Goal: Book appointment/travel/reservation: Register for event/course

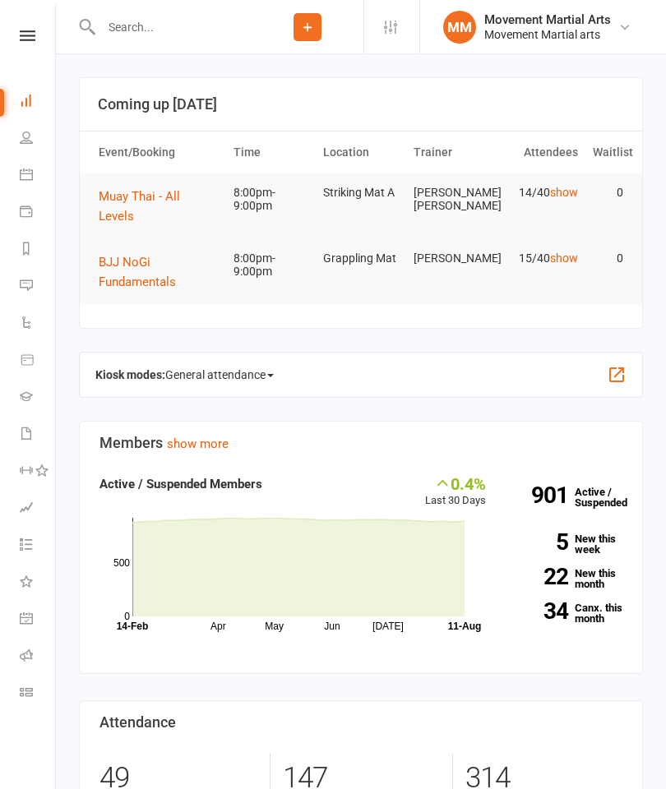
click at [150, 264] on span "BJJ NoGi Fundamentals" at bounding box center [137, 272] width 77 height 35
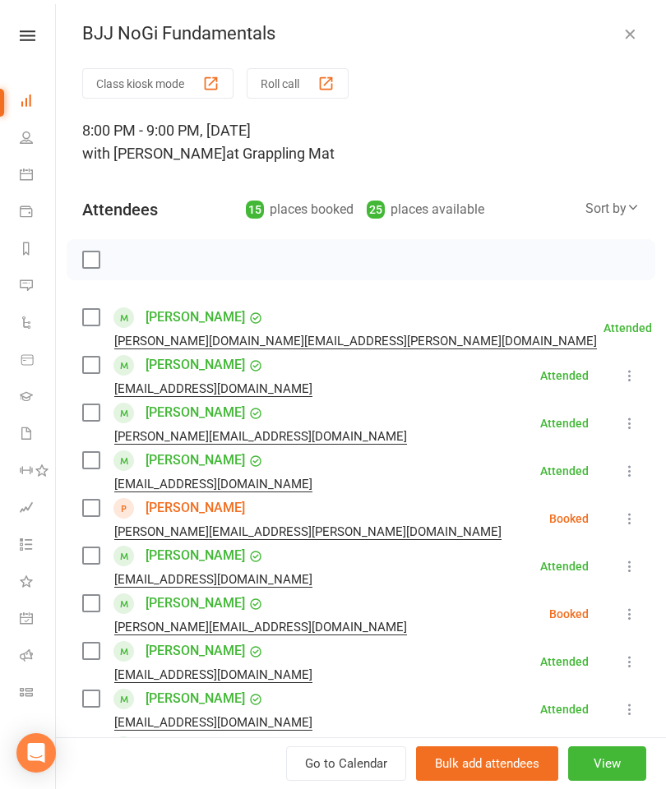
click at [94, 557] on label at bounding box center [90, 555] width 16 height 16
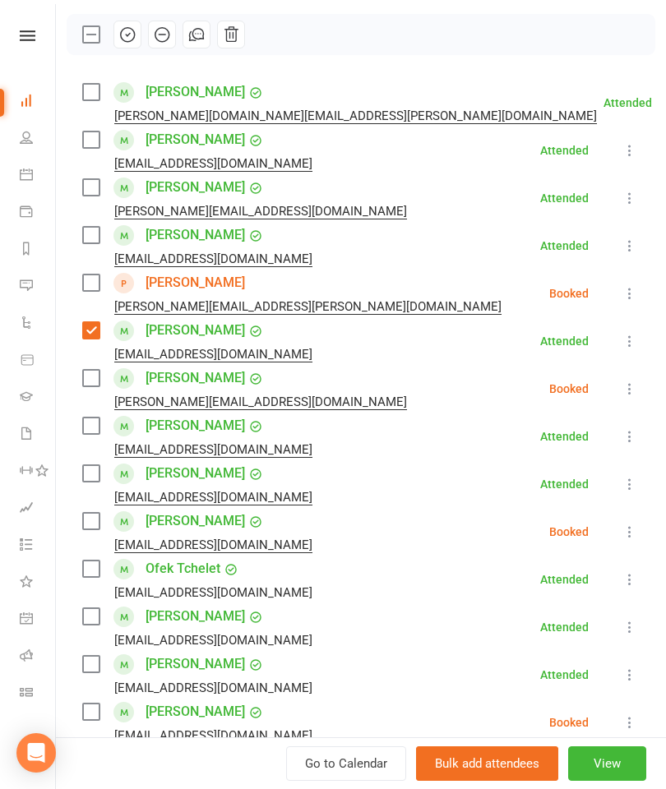
scroll to position [252, 0]
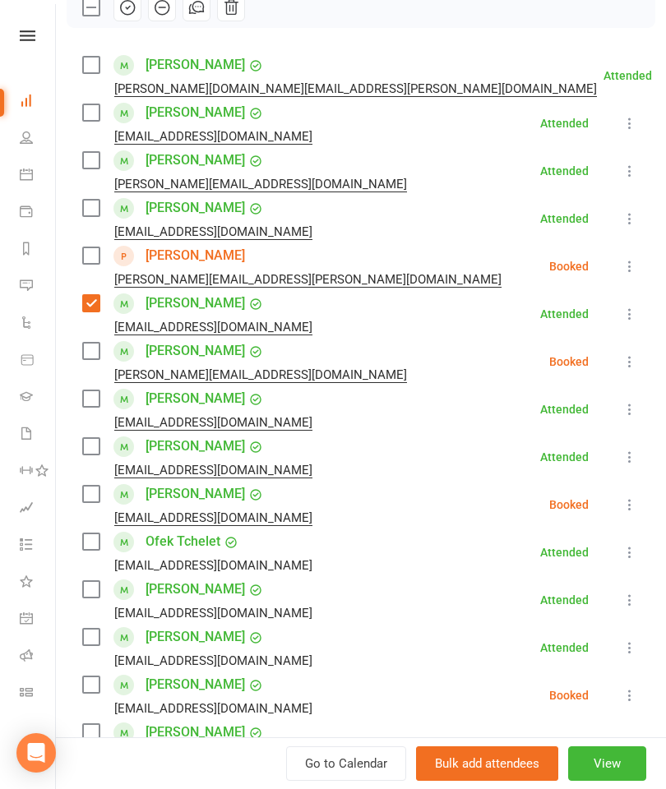
click at [99, 446] on label at bounding box center [90, 446] width 16 height 16
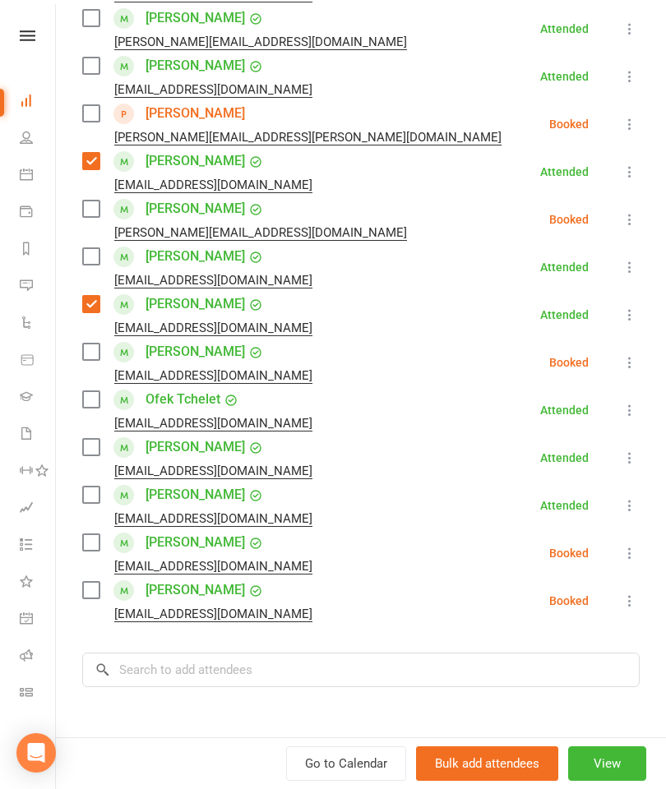
scroll to position [383, 0]
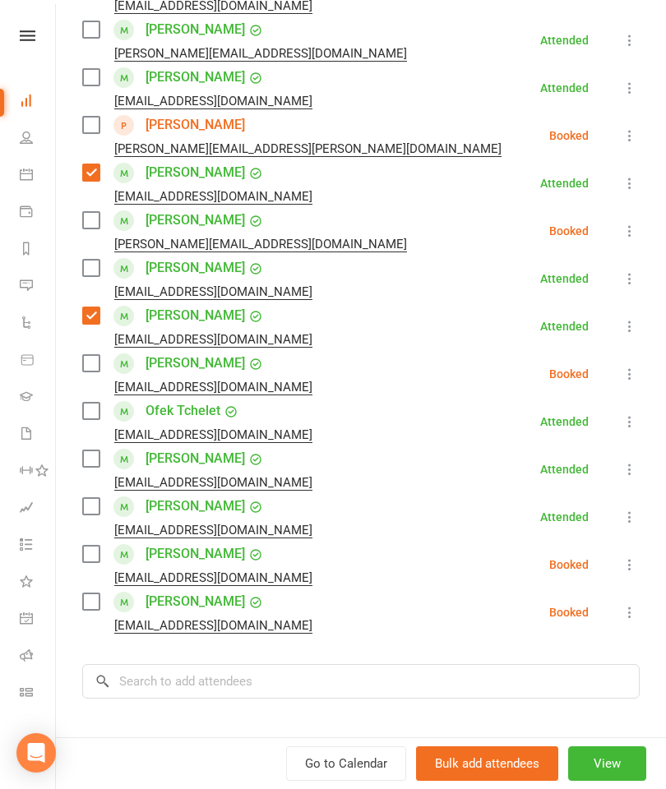
click at [82, 369] on label at bounding box center [90, 363] width 16 height 16
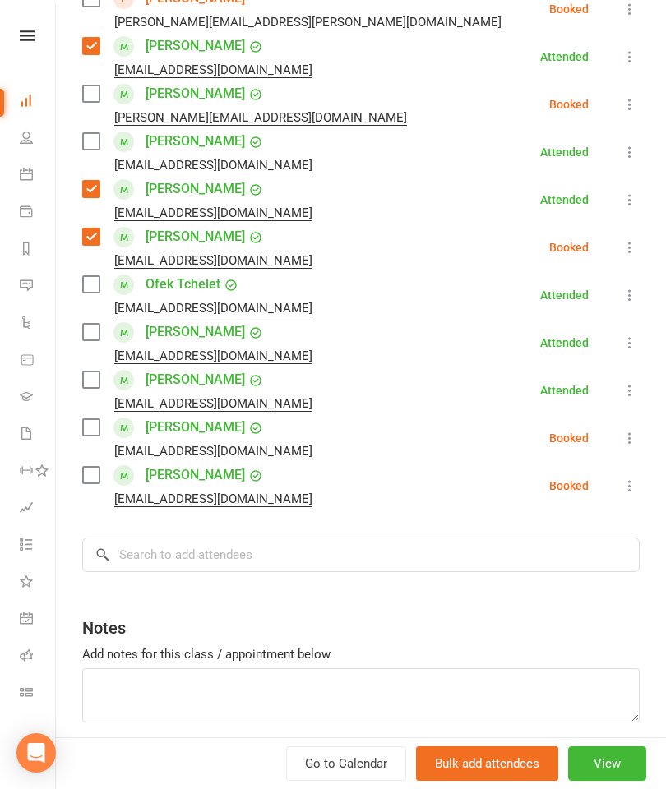
scroll to position [514, 0]
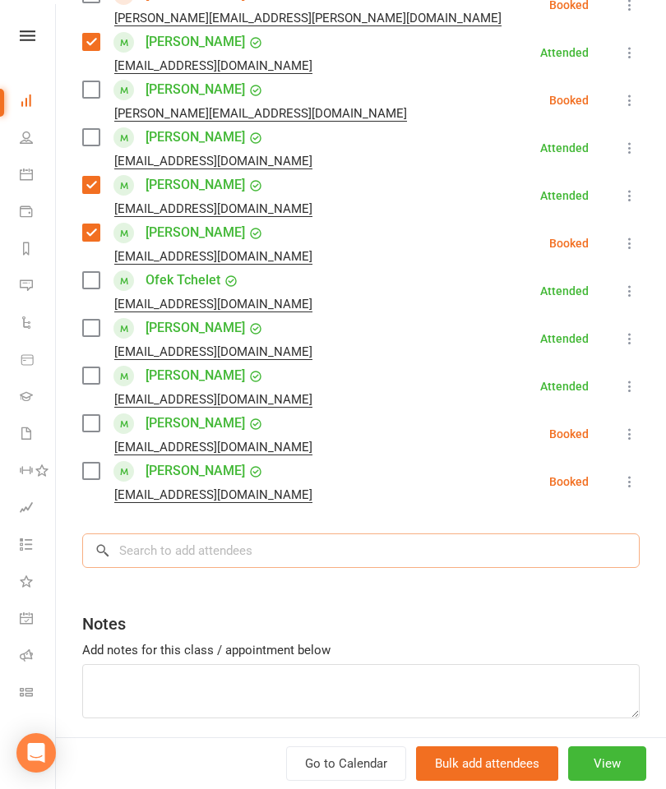
click at [267, 564] on input "search" at bounding box center [360, 550] width 557 height 35
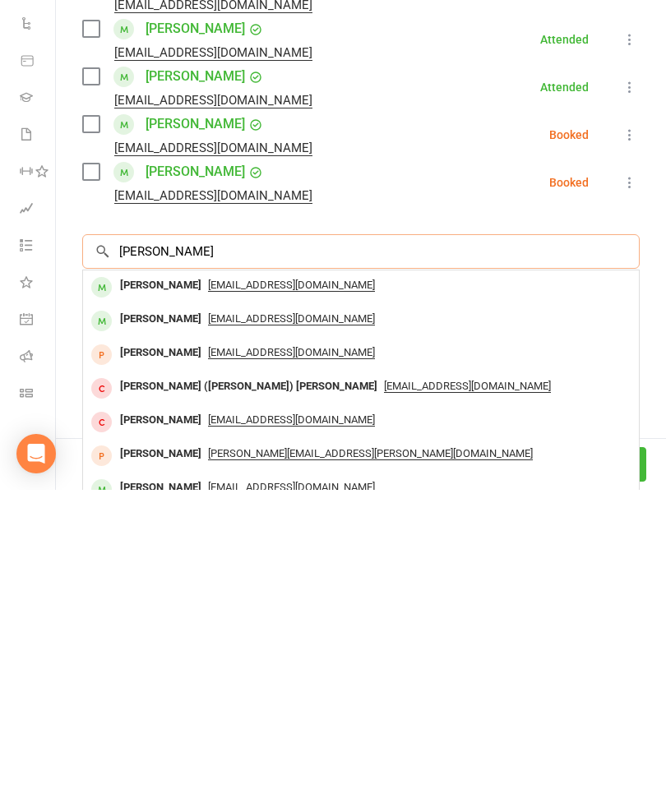
type input "[PERSON_NAME]"
click at [197, 573] on div "[EMAIL_ADDRESS][DOMAIN_NAME]" at bounding box center [361, 585] width 543 height 24
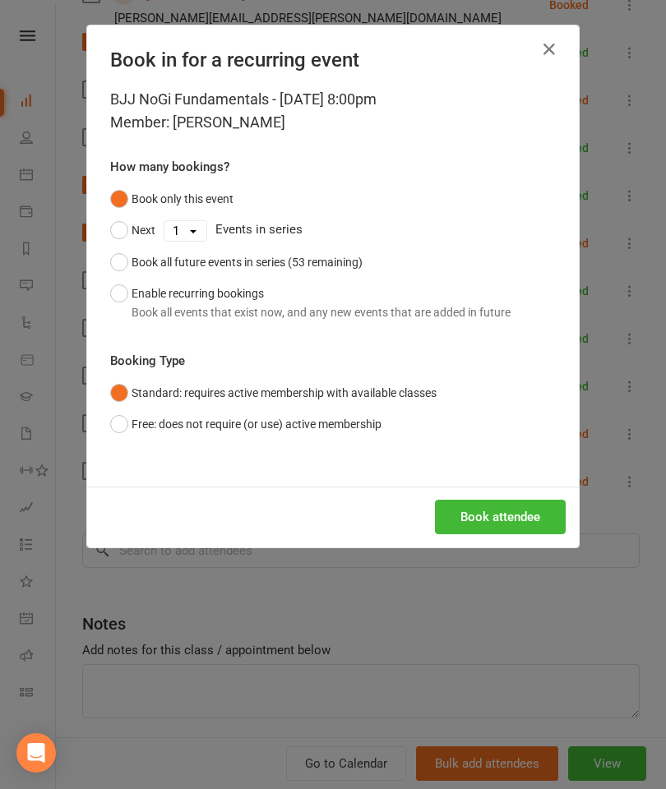
click at [511, 507] on button "Book attendee" at bounding box center [500, 517] width 131 height 35
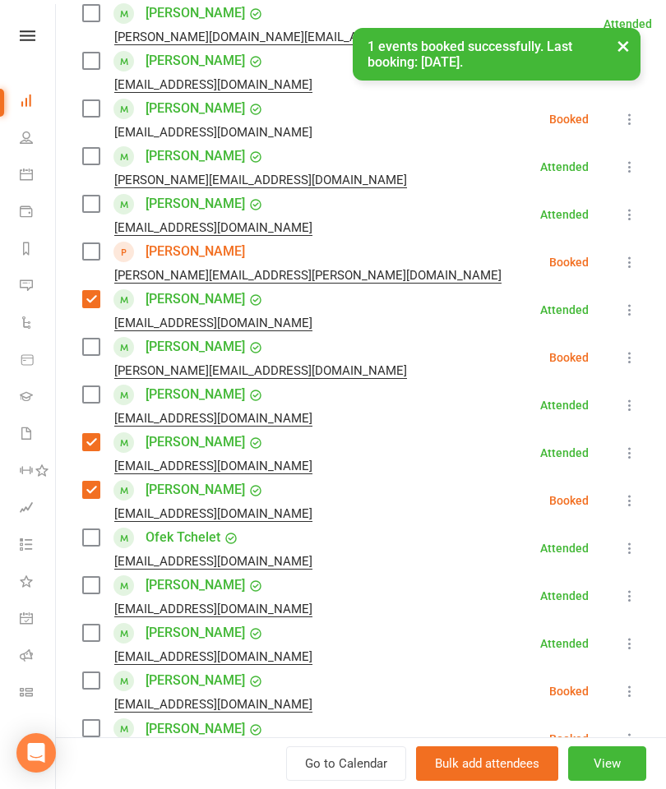
scroll to position [279, 0]
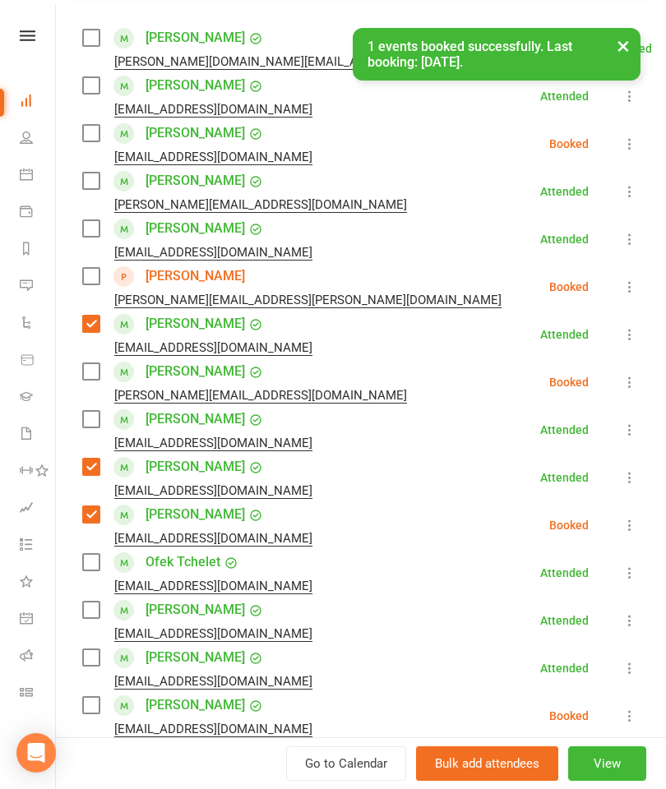
click at [99, 139] on label at bounding box center [90, 133] width 16 height 16
click at [94, 28] on div "× 1 events booked successfully. Last booking: [DATE]." at bounding box center [322, 28] width 644 height 0
click at [85, 28] on div "× 1 events booked successfully. Last booking: [DATE]." at bounding box center [322, 28] width 644 height 0
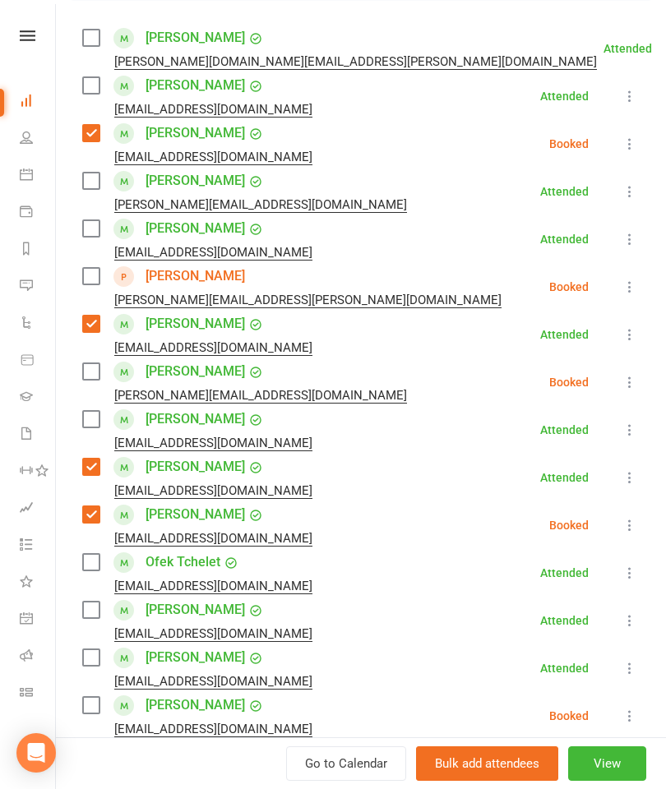
click at [109, 43] on div "[PERSON_NAME] [PERSON_NAME][DOMAIN_NAME][EMAIL_ADDRESS][PERSON_NAME][DOMAIN_NAM…" at bounding box center [342, 49] width 521 height 48
click at [92, 45] on label at bounding box center [90, 38] width 16 height 16
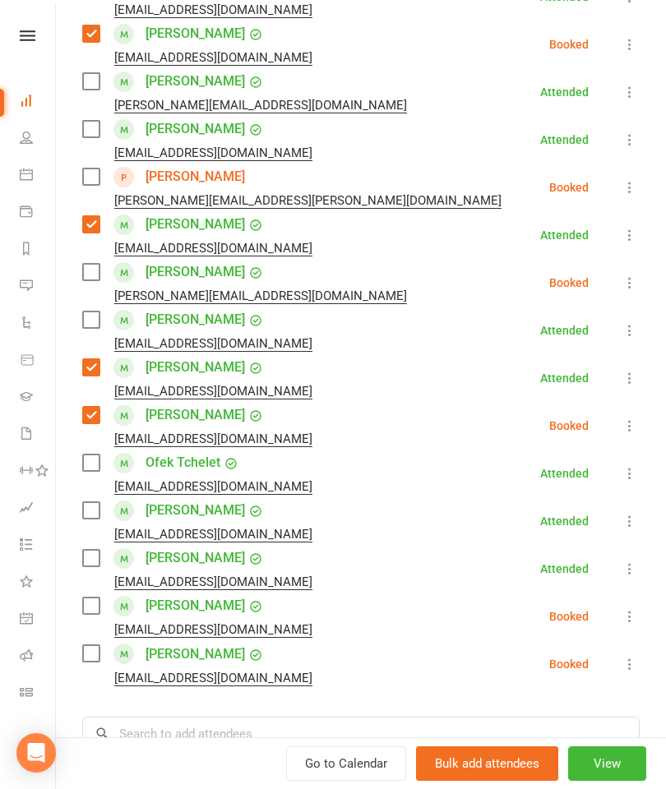
scroll to position [385, 0]
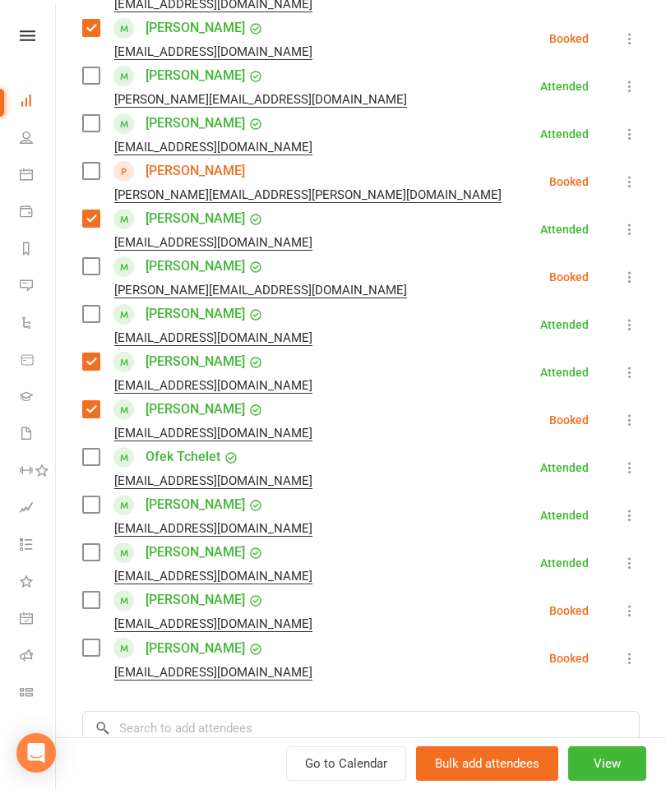
click at [95, 560] on label at bounding box center [90, 552] width 16 height 16
click at [90, 607] on label at bounding box center [90, 600] width 16 height 16
click at [96, 654] on label at bounding box center [90, 648] width 16 height 16
click at [95, 309] on label at bounding box center [90, 314] width 16 height 16
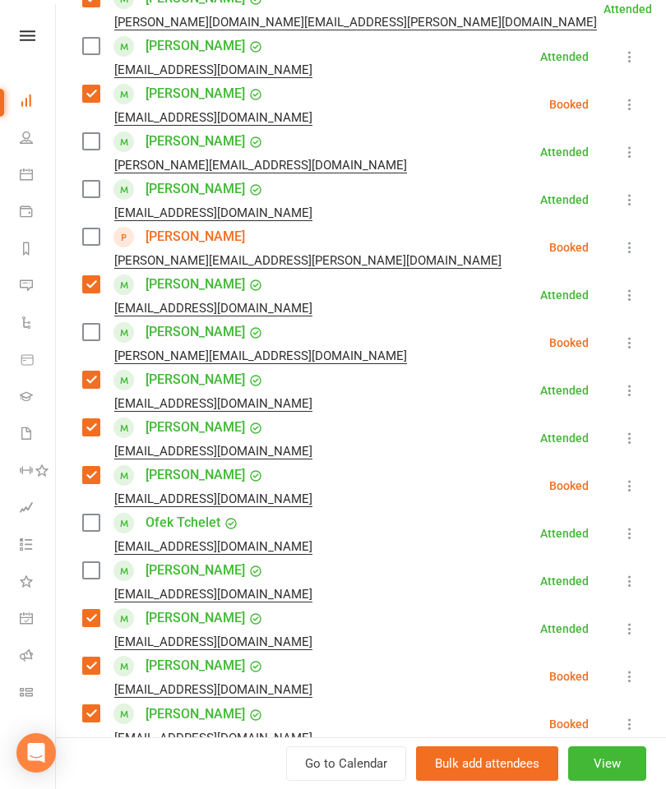
click at [96, 196] on label at bounding box center [90, 189] width 16 height 16
click at [98, 574] on label at bounding box center [90, 570] width 16 height 16
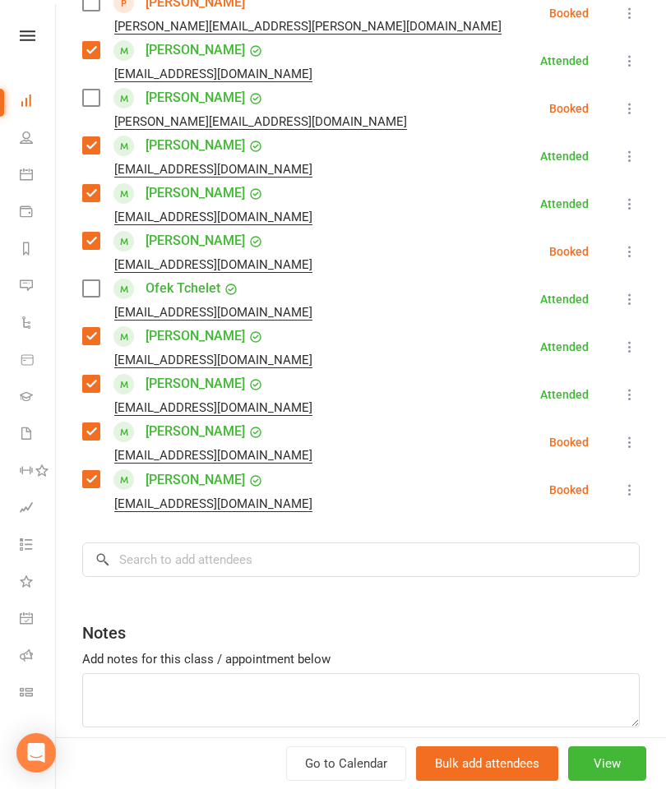
scroll to position [575, 0]
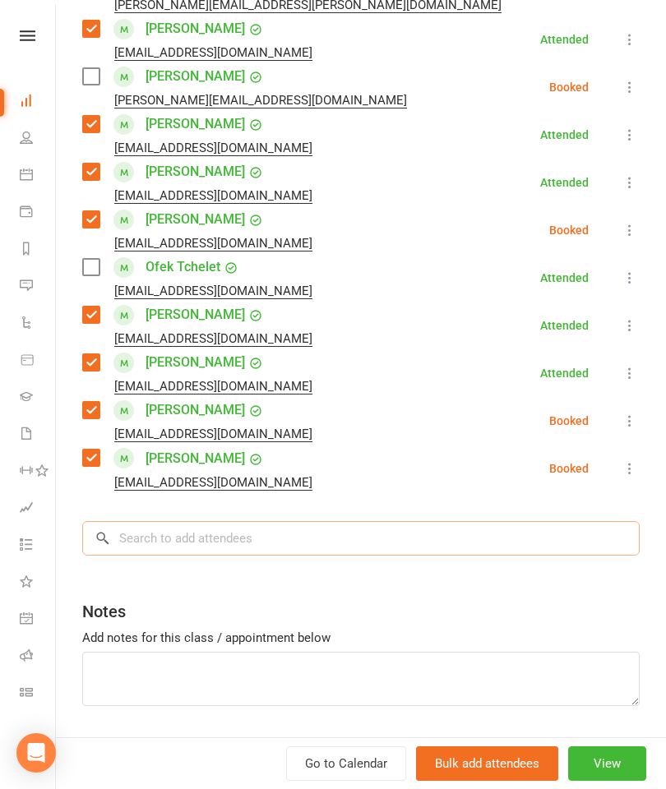
click at [295, 537] on input "search" at bounding box center [360, 538] width 557 height 35
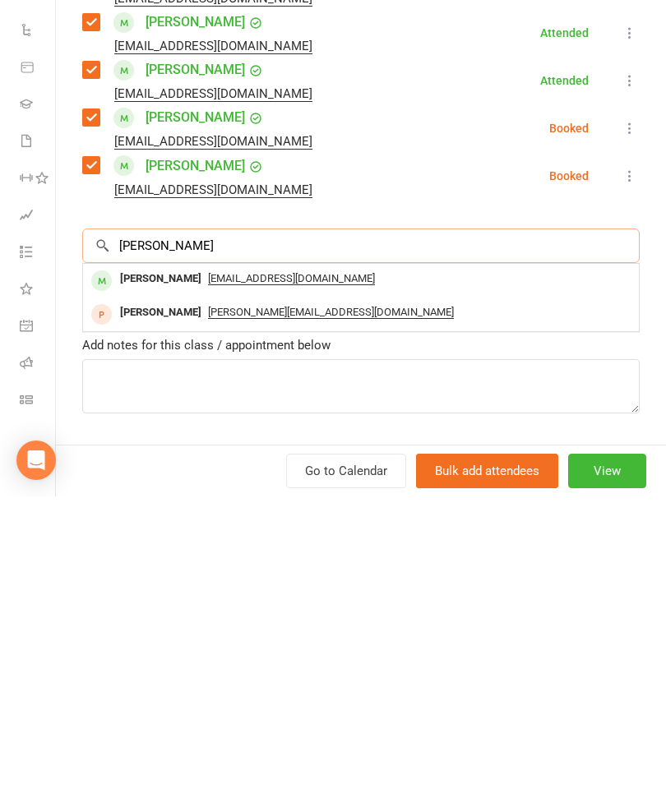
type input "[PERSON_NAME]"
click at [158, 560] on div "[PERSON_NAME]" at bounding box center [160, 572] width 95 height 24
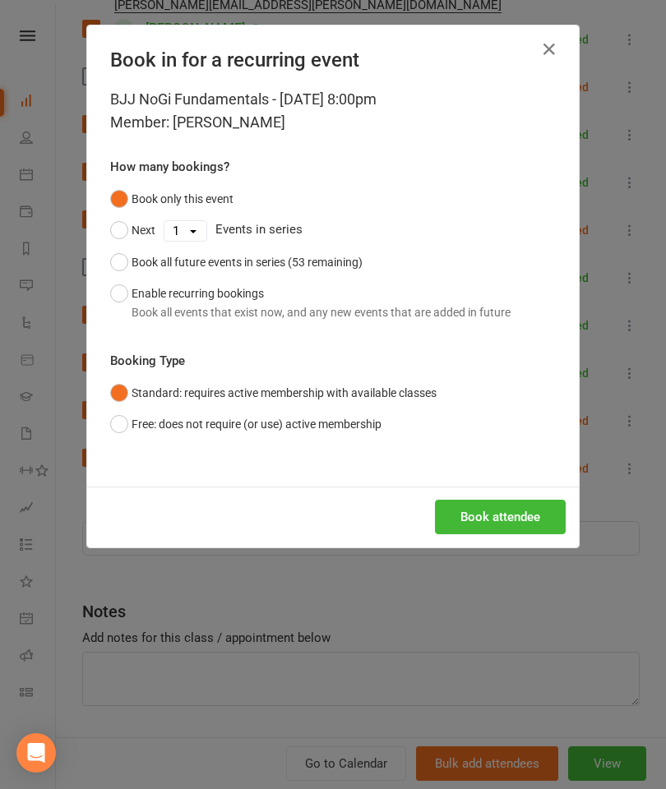
click at [505, 510] on button "Book attendee" at bounding box center [500, 517] width 131 height 35
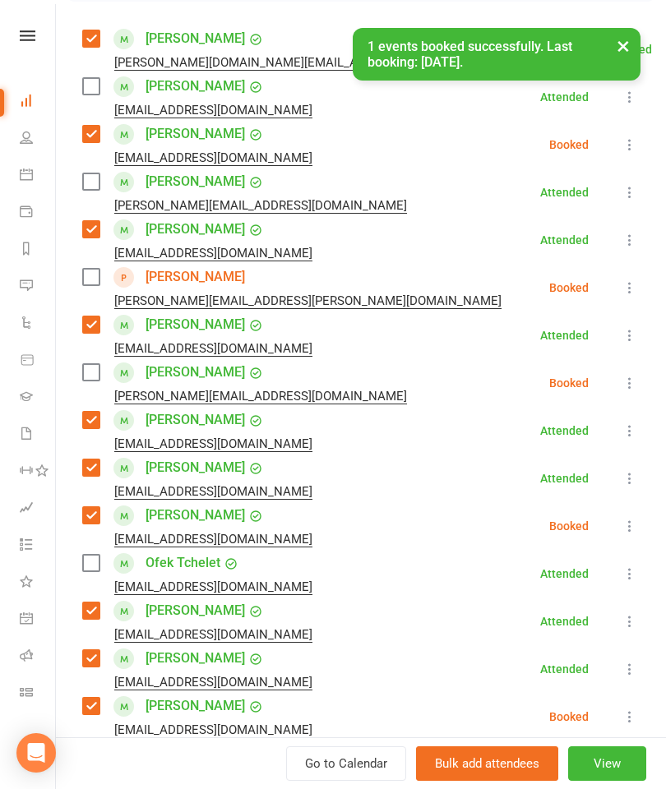
scroll to position [181, 0]
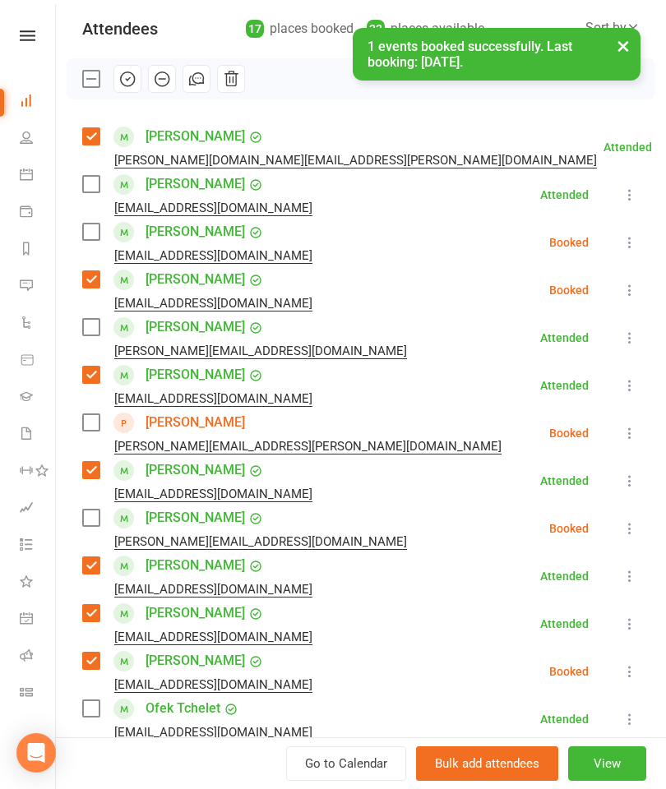
click at [95, 240] on label at bounding box center [90, 232] width 16 height 16
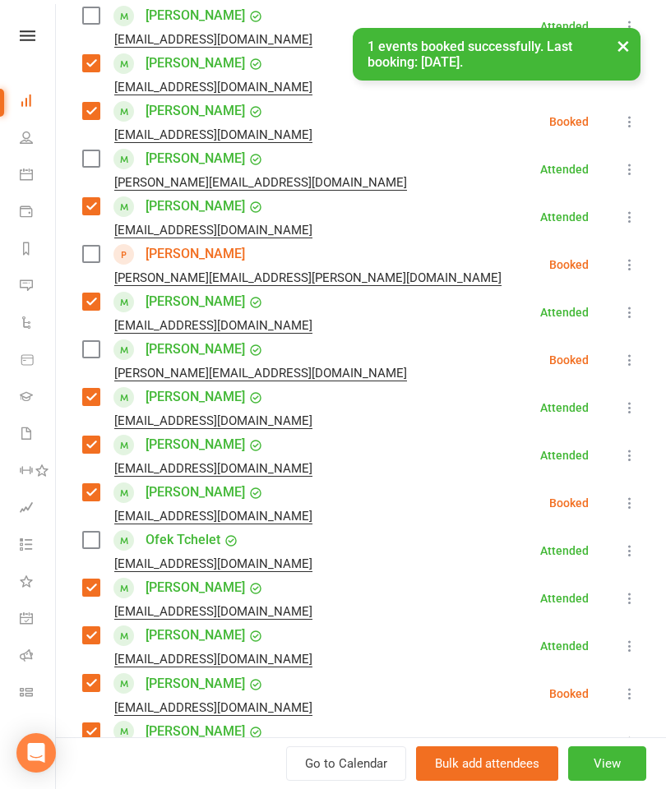
scroll to position [661, 0]
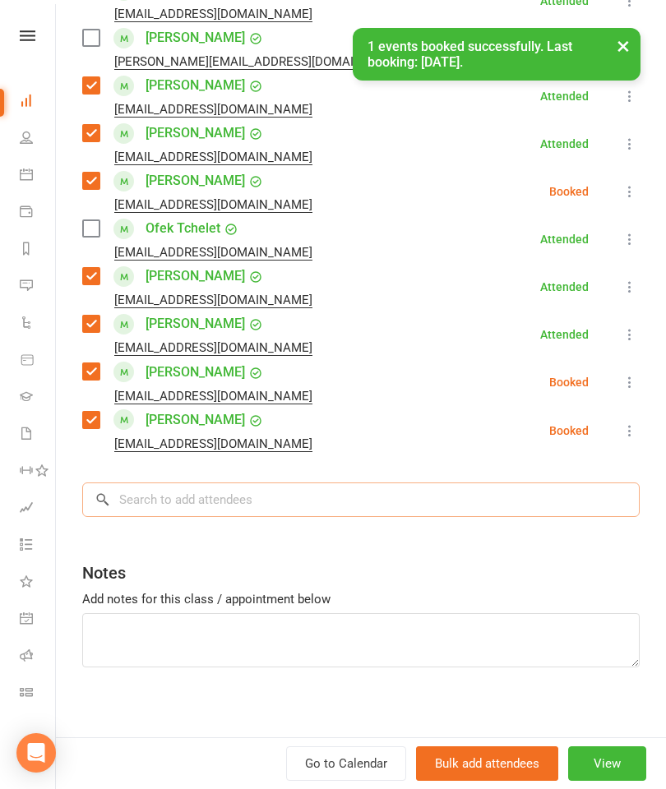
click at [363, 515] on input "search" at bounding box center [360, 500] width 557 height 35
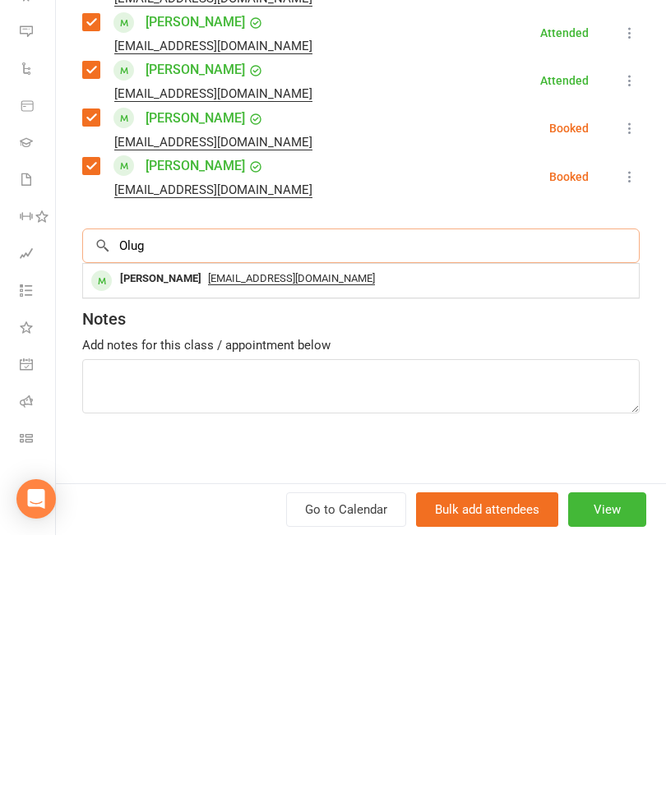
scroll to position [1836, 0]
type input "Olug"
click at [201, 521] on div "[PERSON_NAME]" at bounding box center [160, 533] width 95 height 24
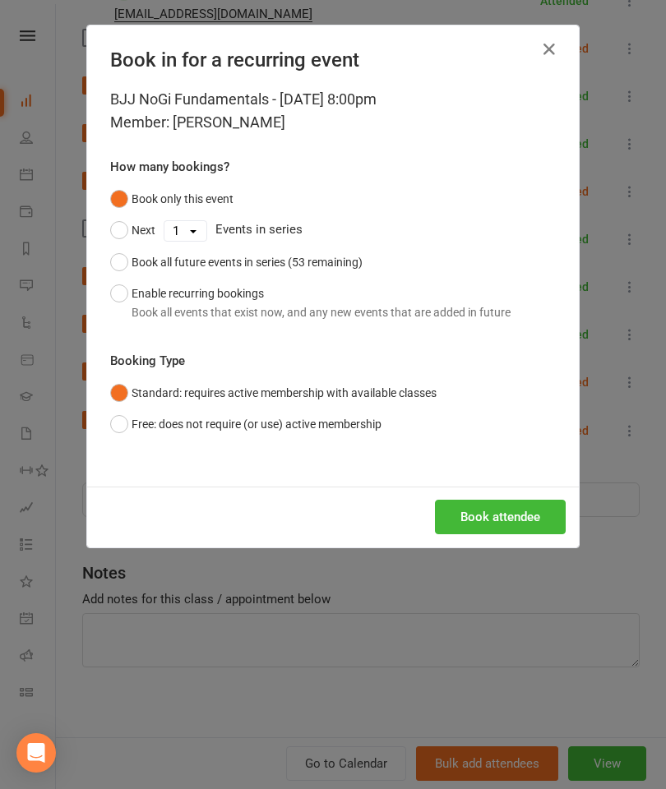
click at [514, 521] on button "Book attendee" at bounding box center [500, 517] width 131 height 35
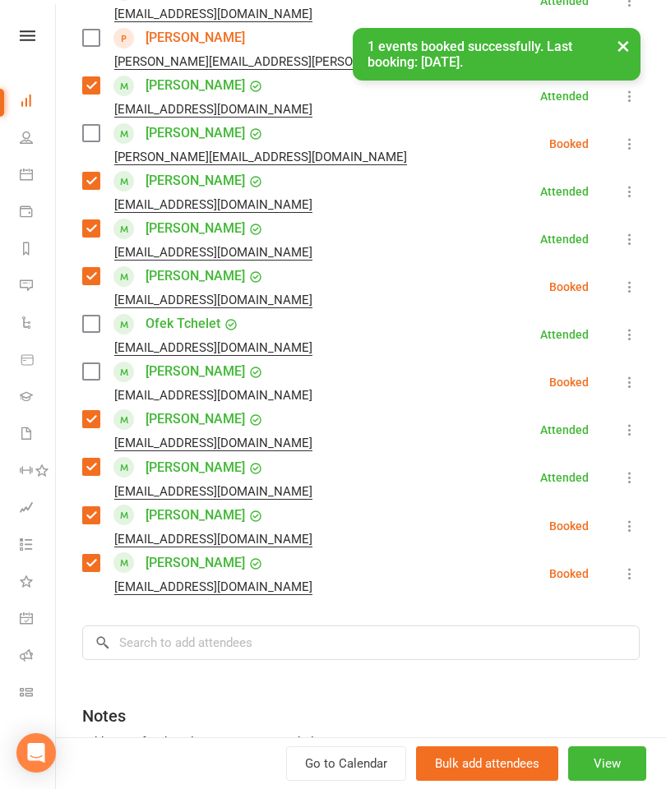
scroll to position [566, 0]
click at [94, 377] on label at bounding box center [90, 371] width 16 height 16
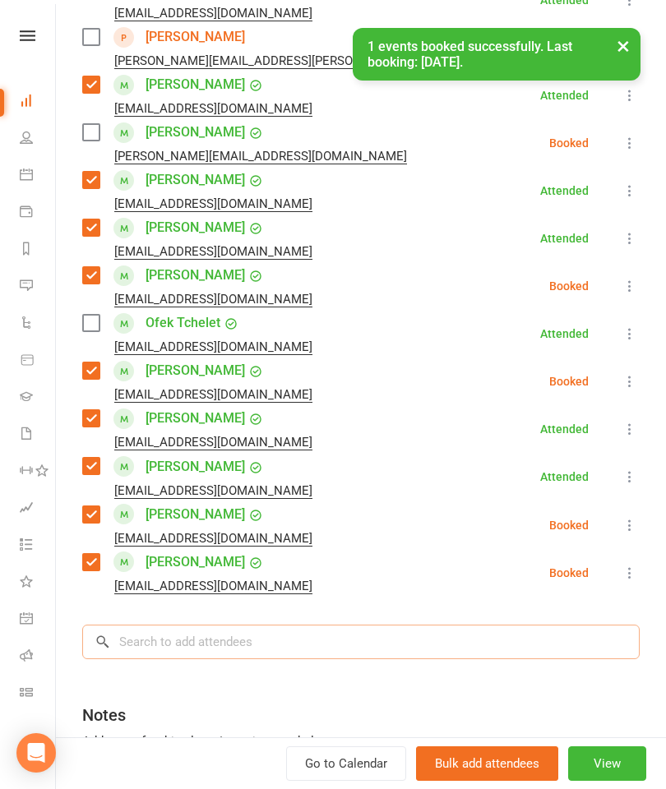
click at [236, 637] on input "search" at bounding box center [360, 642] width 557 height 35
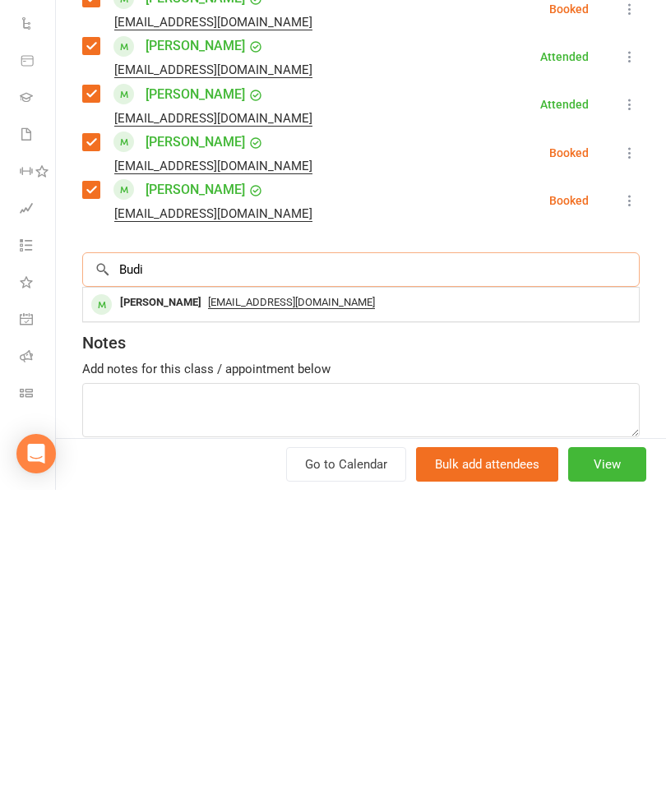
scroll to position [655, 0]
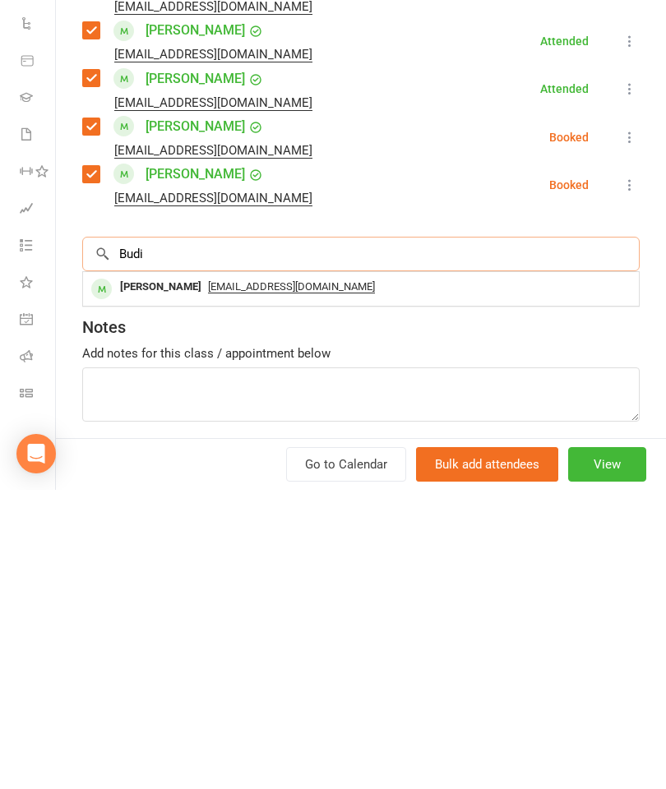
type input "Budi"
click at [183, 575] on div "[PERSON_NAME]" at bounding box center [160, 587] width 95 height 24
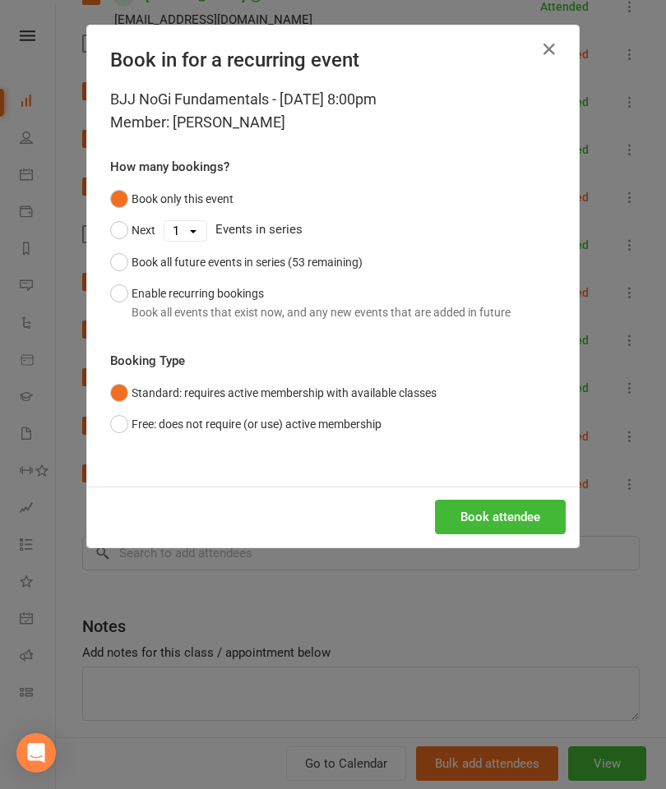
click at [515, 507] on button "Book attendee" at bounding box center [500, 517] width 131 height 35
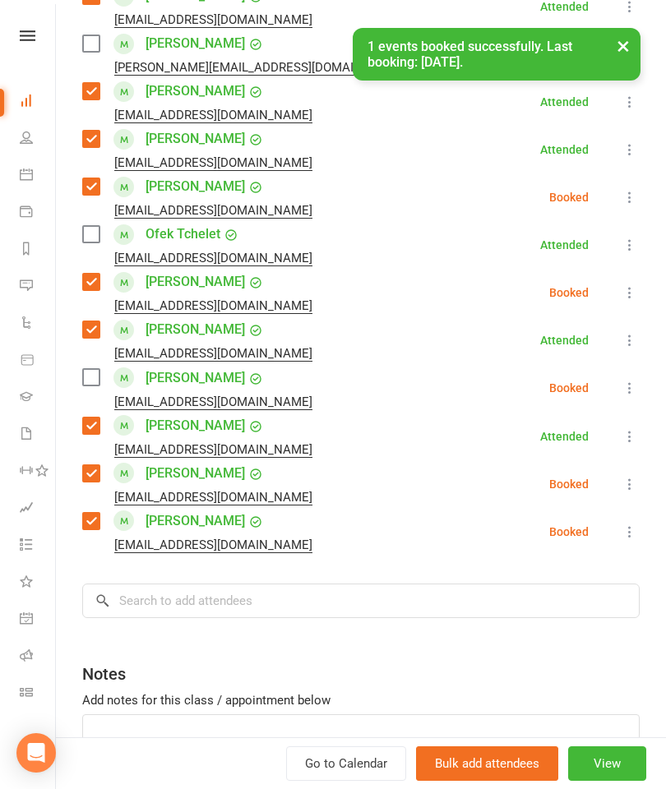
click at [90, 395] on div "[EMAIL_ADDRESS][DOMAIN_NAME]" at bounding box center [200, 401] width 237 height 21
click at [91, 379] on label at bounding box center [90, 377] width 16 height 16
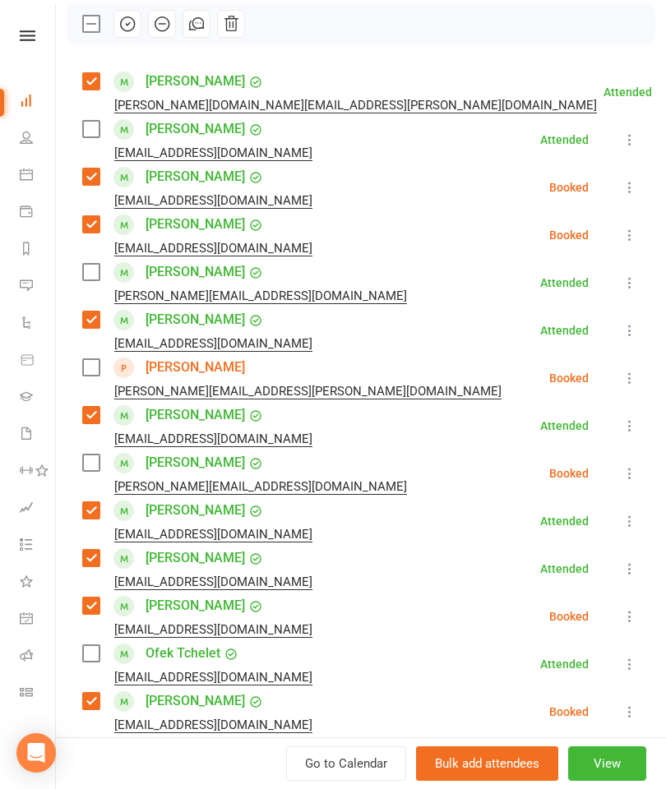
scroll to position [237, 0]
click at [94, 292] on div "[PERSON_NAME][EMAIL_ADDRESS][DOMAIN_NAME]" at bounding box center [247, 294] width 331 height 21
click at [94, 274] on label at bounding box center [90, 271] width 16 height 16
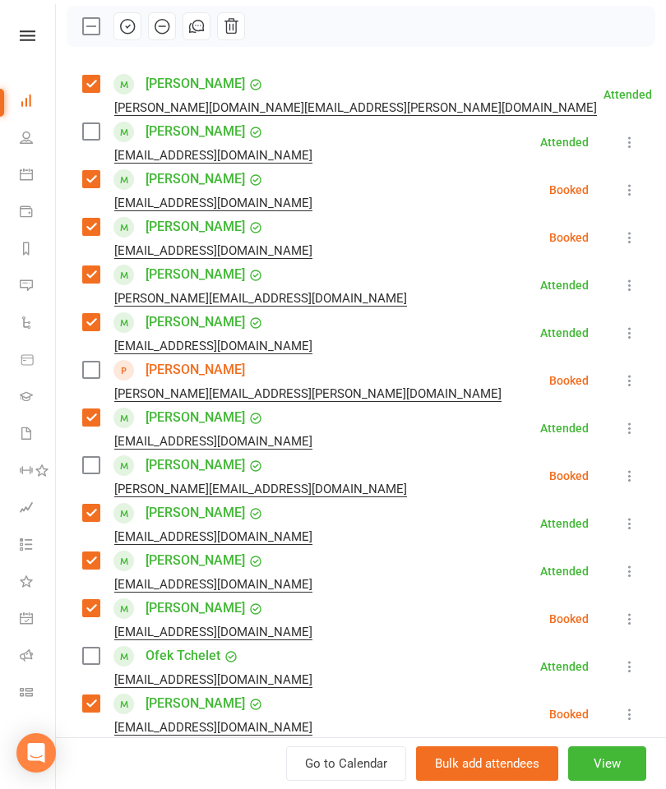
scroll to position [238, 0]
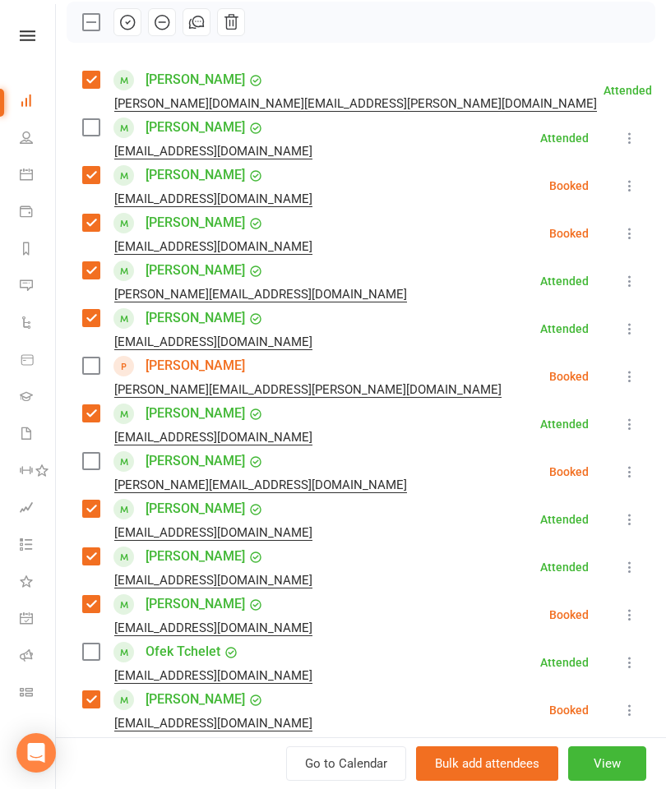
click at [97, 363] on label at bounding box center [90, 366] width 16 height 16
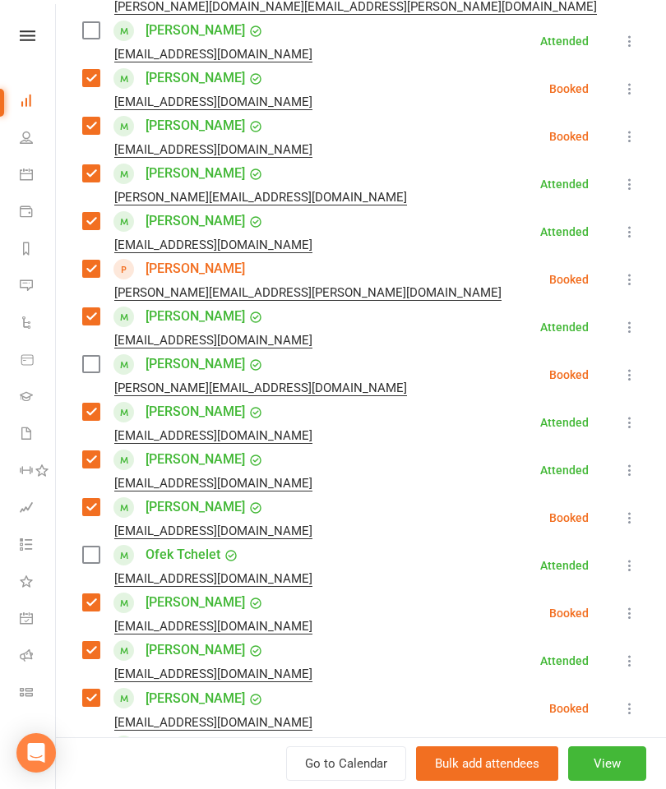
scroll to position [344, 0]
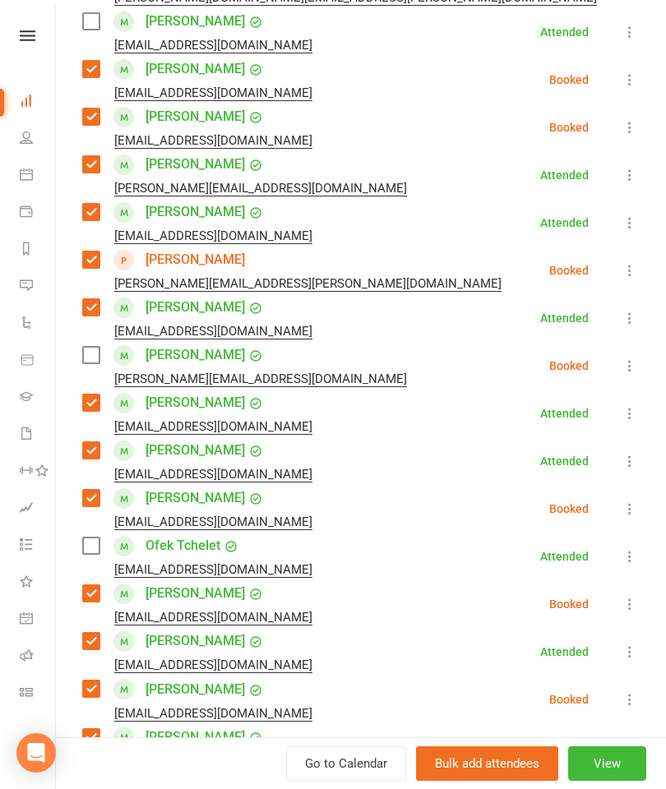
click at [93, 544] on label at bounding box center [90, 546] width 16 height 16
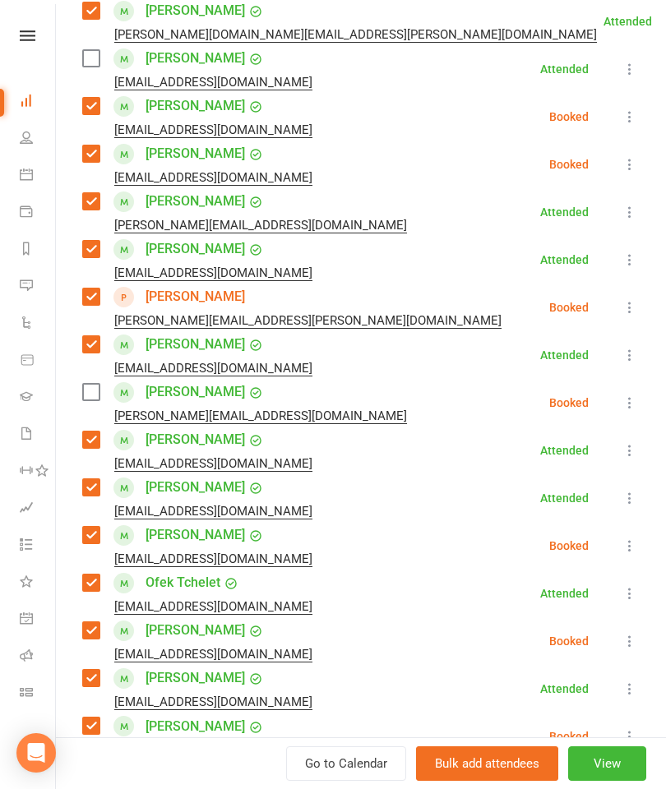
scroll to position [307, 0]
click at [97, 66] on label at bounding box center [90, 57] width 16 height 16
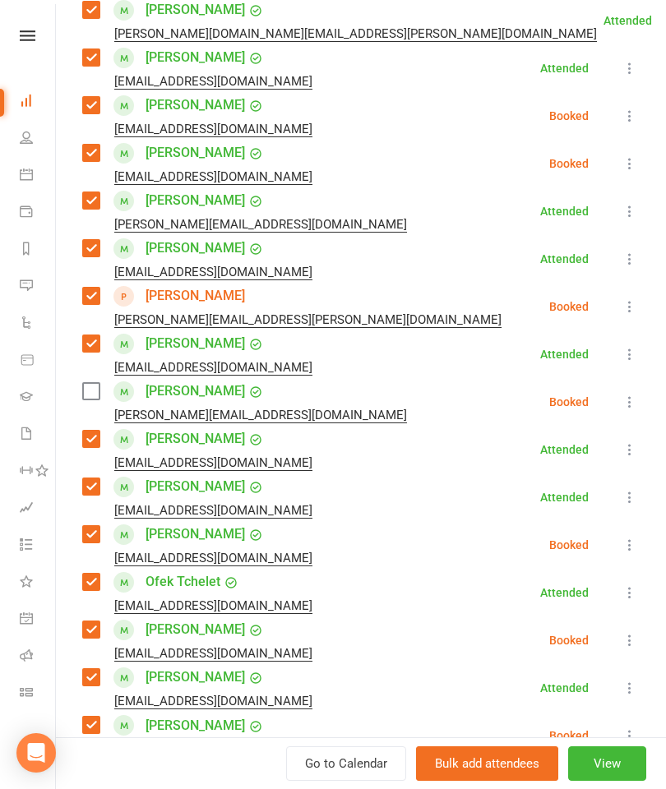
click at [95, 397] on label at bounding box center [90, 391] width 16 height 16
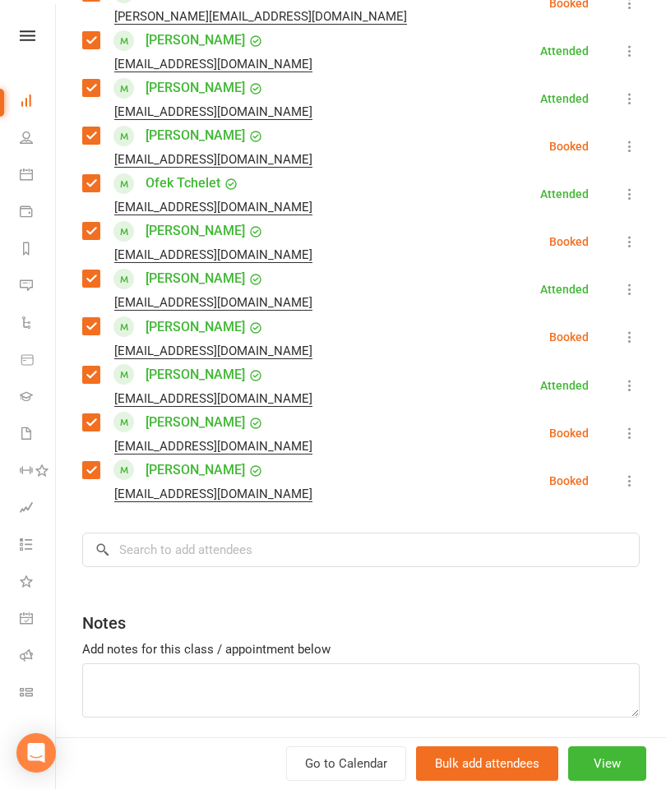
scroll to position [725, 0]
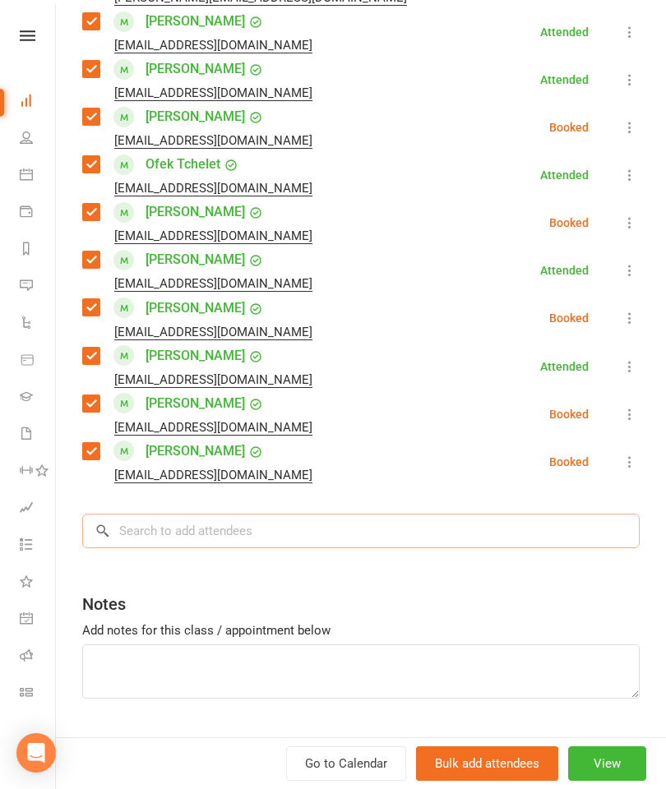
click at [266, 533] on input "search" at bounding box center [360, 531] width 557 height 35
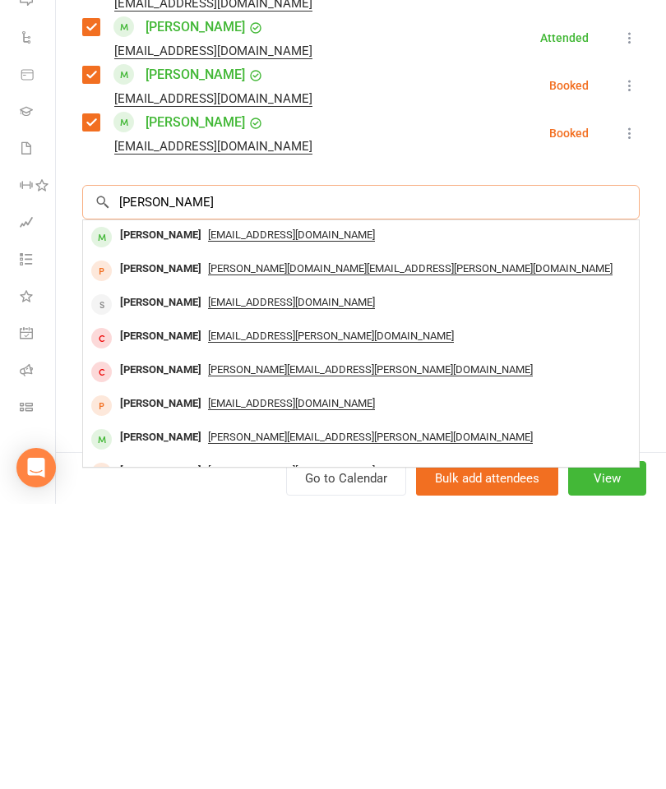
scroll to position [769, 0]
type input "[PERSON_NAME]"
click at [141, 509] on div "[PERSON_NAME]" at bounding box center [160, 521] width 95 height 24
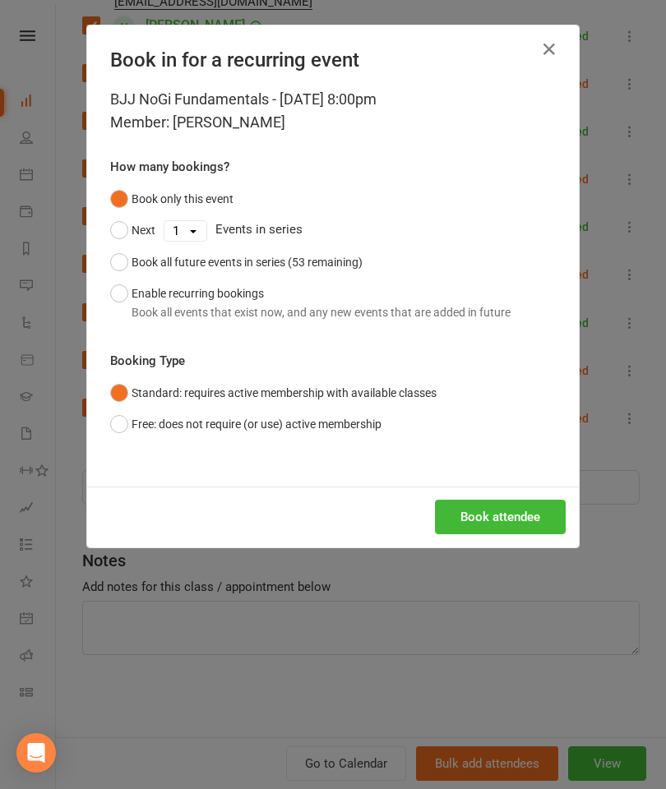
click at [469, 513] on button "Book attendee" at bounding box center [500, 517] width 131 height 35
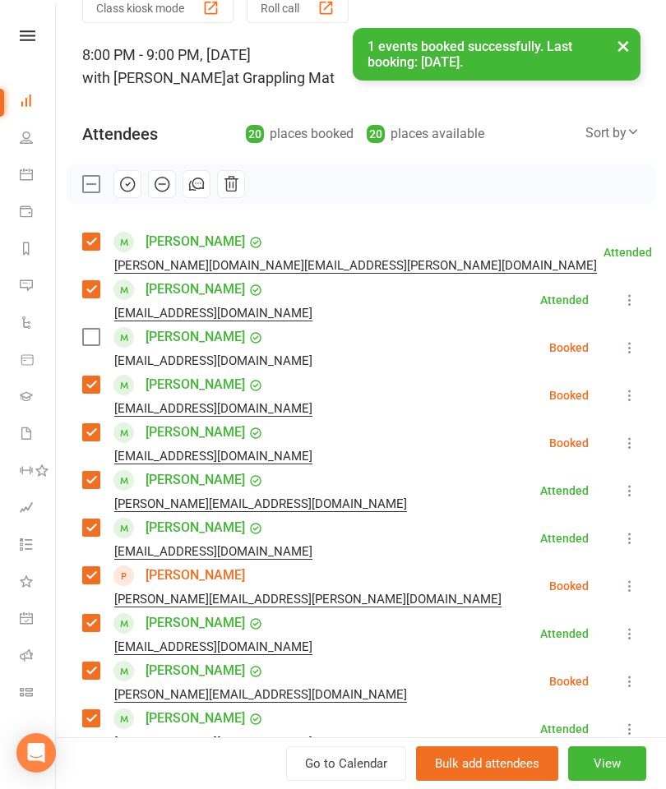
scroll to position [46, 0]
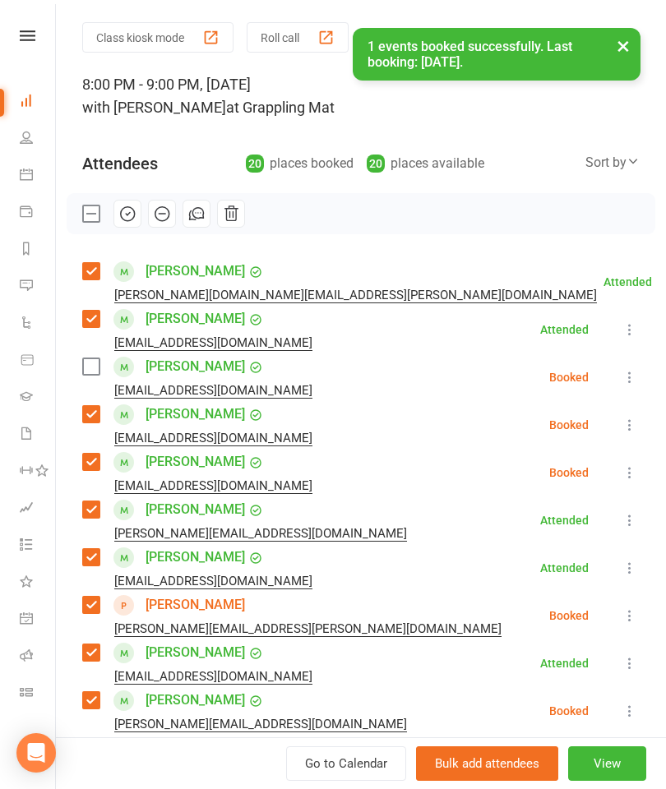
click at [97, 364] on label at bounding box center [90, 366] width 16 height 16
click at [130, 201] on button "button" at bounding box center [127, 214] width 28 height 28
click at [623, 53] on button "×" at bounding box center [623, 45] width 30 height 35
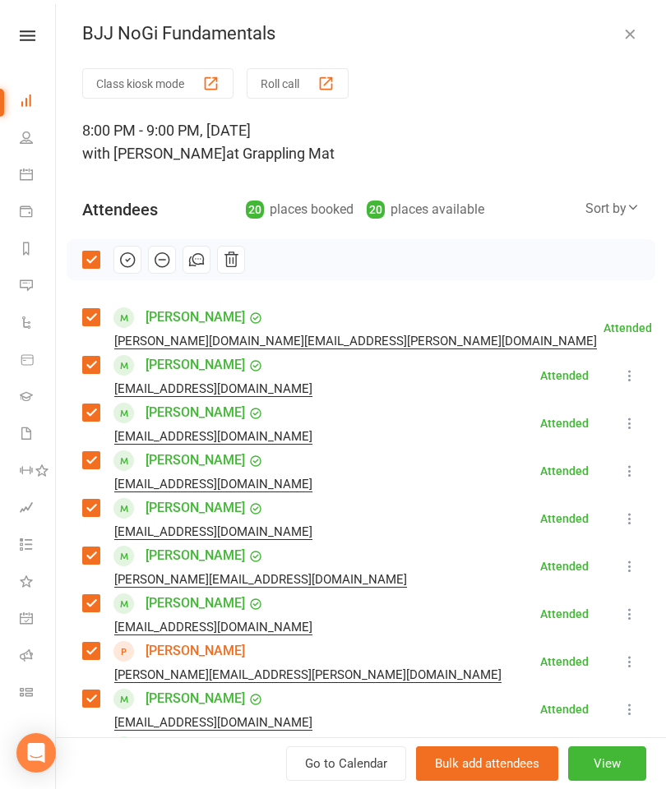
scroll to position [0, 0]
click at [640, 24] on div "BJJ NoGi Fundamentals" at bounding box center [361, 33] width 610 height 21
click at [622, 35] on icon "button" at bounding box center [629, 33] width 16 height 16
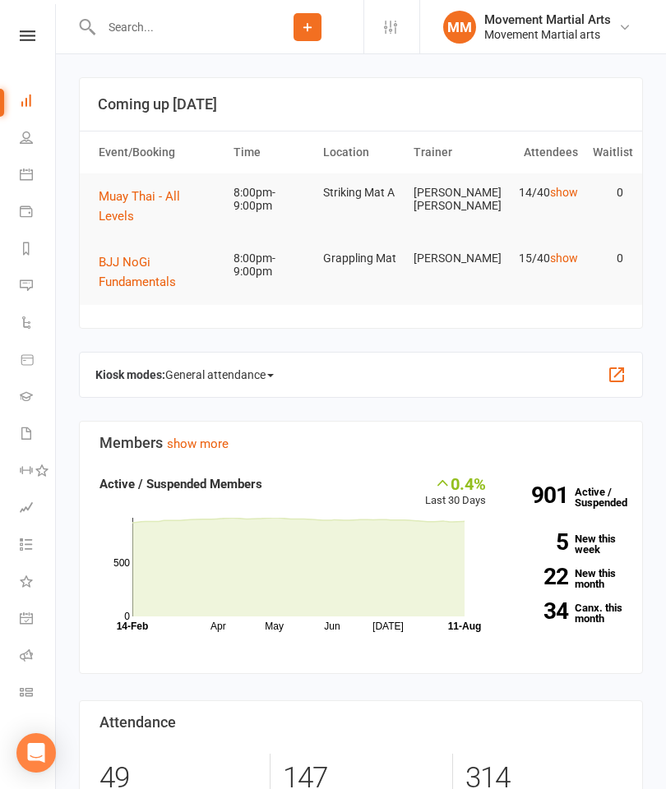
click at [193, 204] on button "Muay Thai - All Levels" at bounding box center [159, 206] width 120 height 39
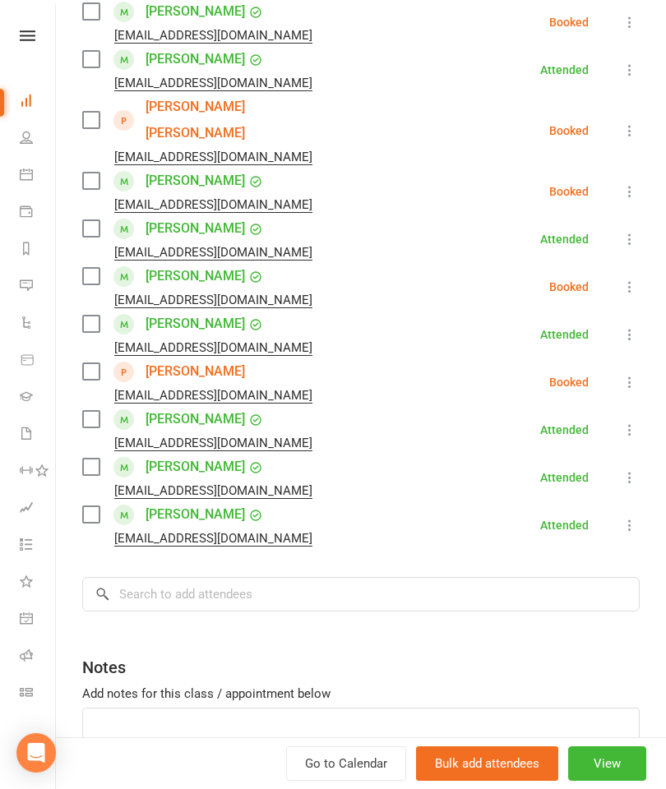
scroll to position [451, 0]
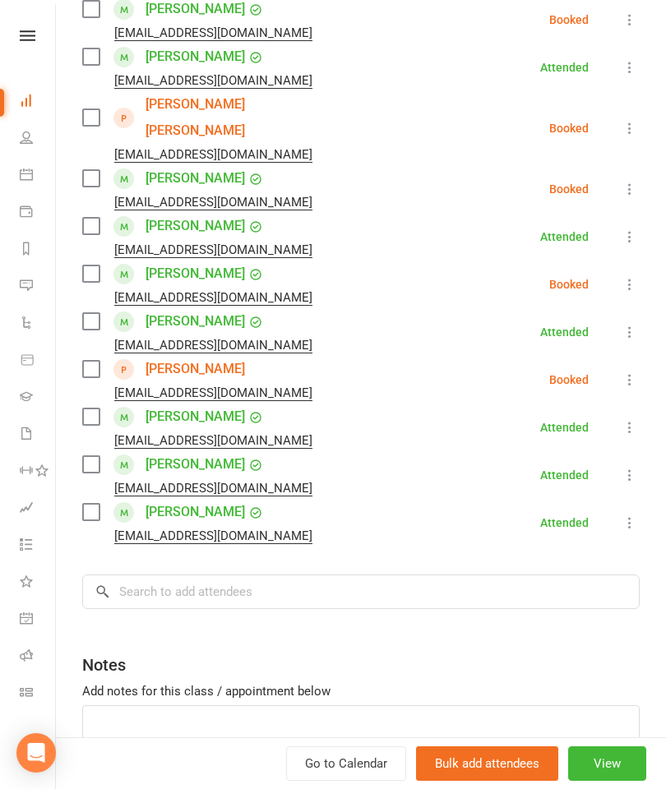
click at [90, 409] on label at bounding box center [90, 417] width 16 height 16
click at [99, 266] on label at bounding box center [90, 274] width 16 height 16
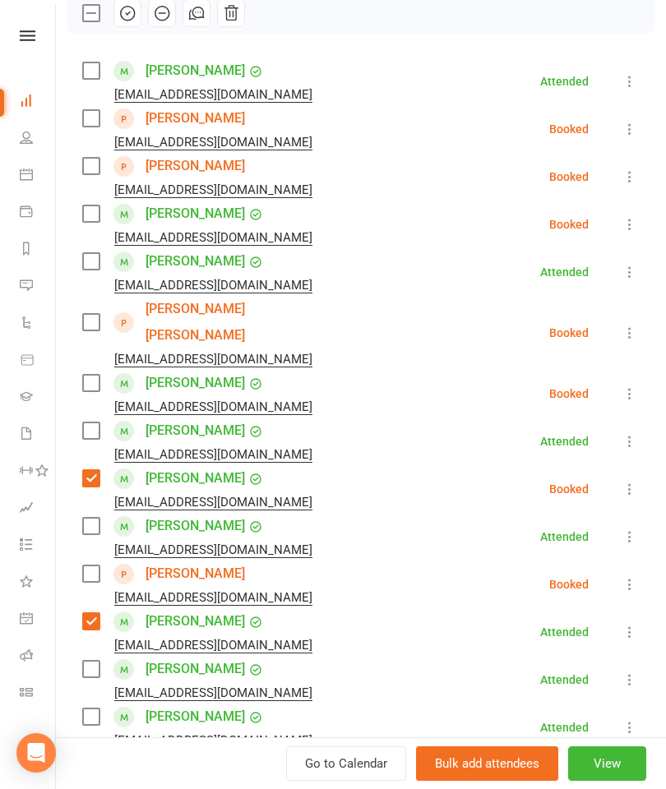
scroll to position [247, 0]
click at [86, 374] on label at bounding box center [90, 382] width 16 height 16
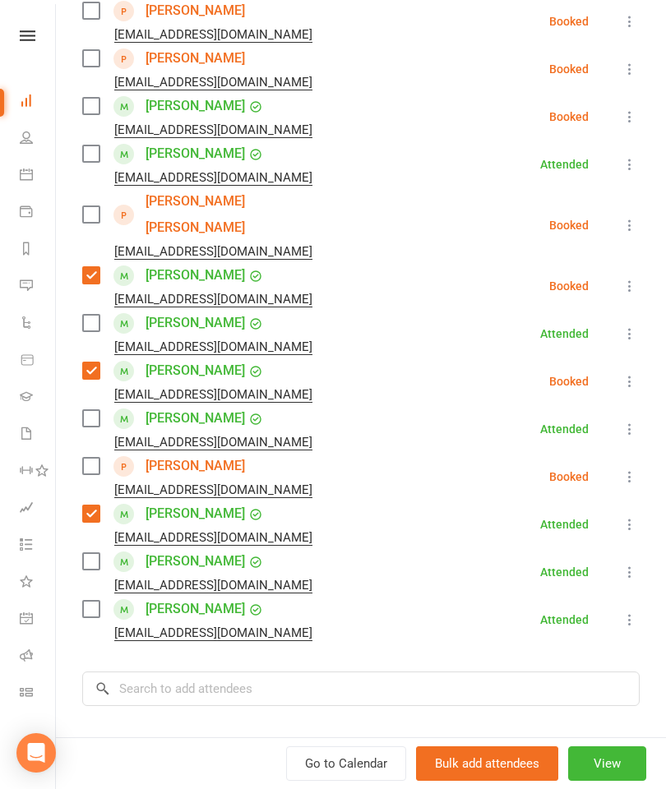
scroll to position [355, 0]
click at [240, 671] on input "search" at bounding box center [360, 688] width 557 height 35
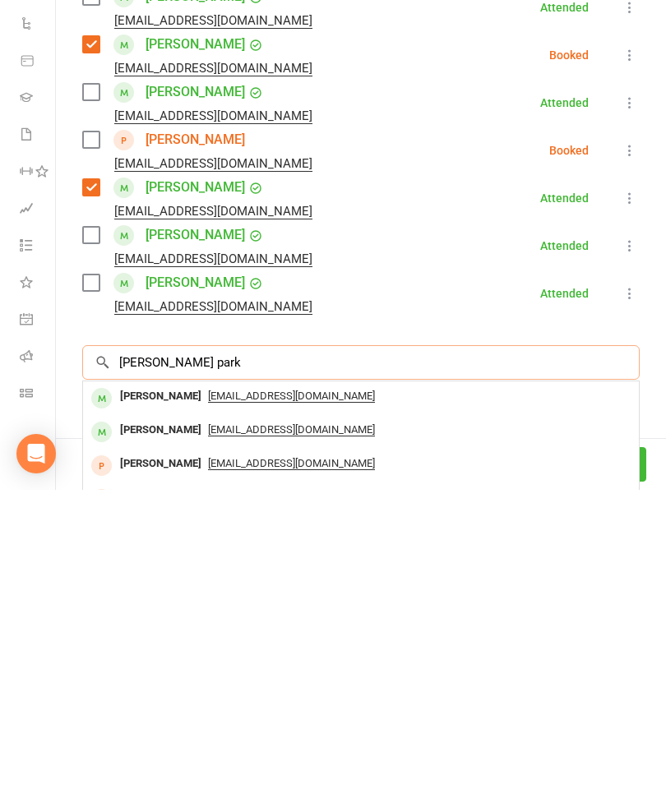
scroll to position [383, 0]
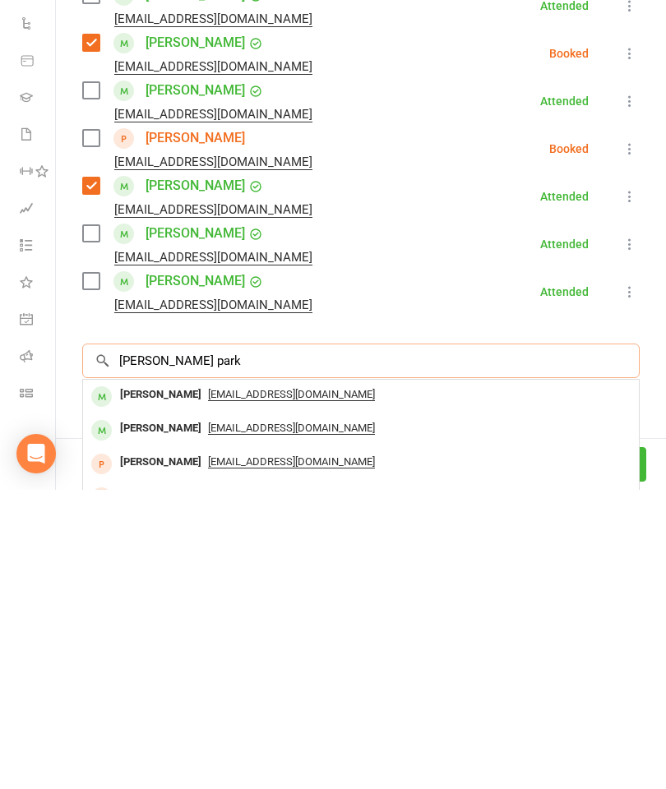
type input "[PERSON_NAME] park"
click at [150, 682] on div "[PERSON_NAME]" at bounding box center [160, 694] width 95 height 24
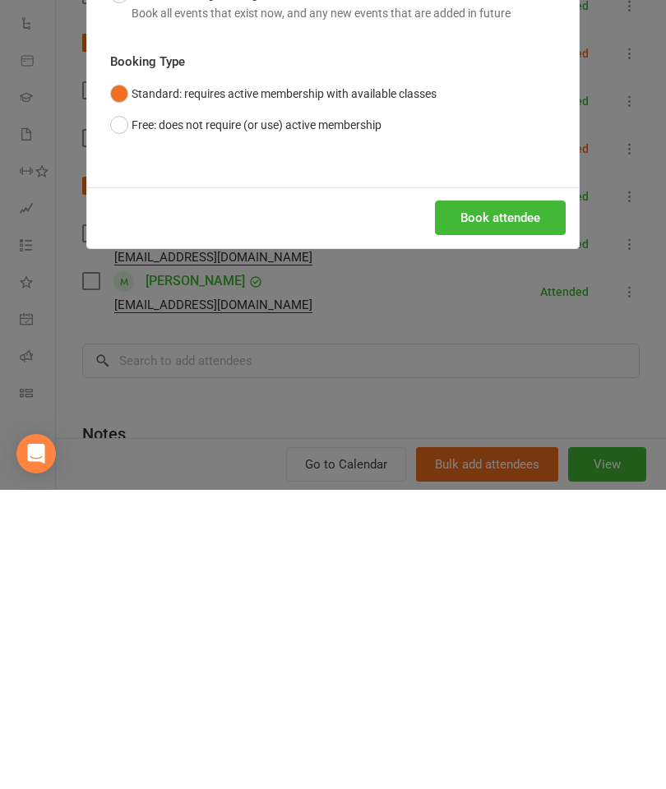
scroll to position [418, 0]
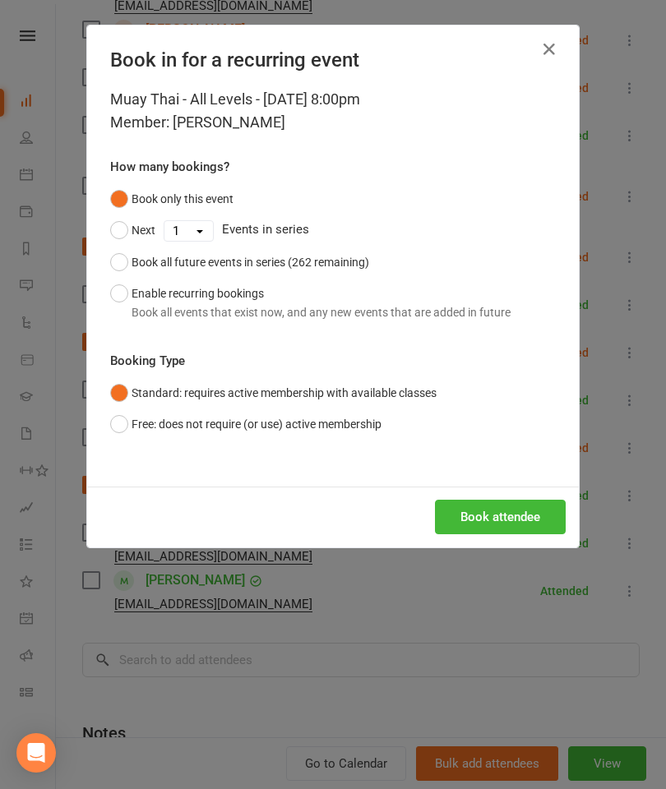
click at [487, 525] on button "Book attendee" at bounding box center [500, 517] width 131 height 35
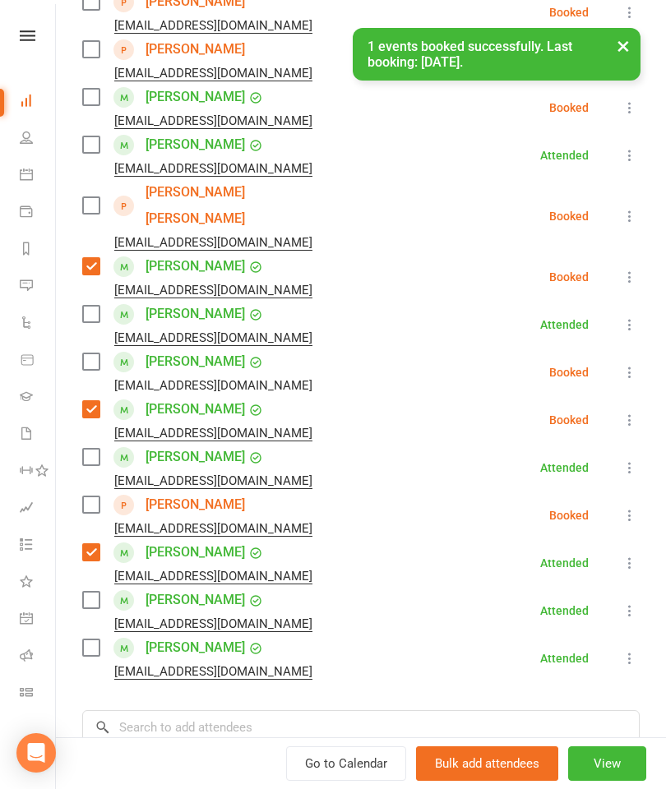
scroll to position [363, 0]
click at [82, 354] on label at bounding box center [90, 362] width 16 height 16
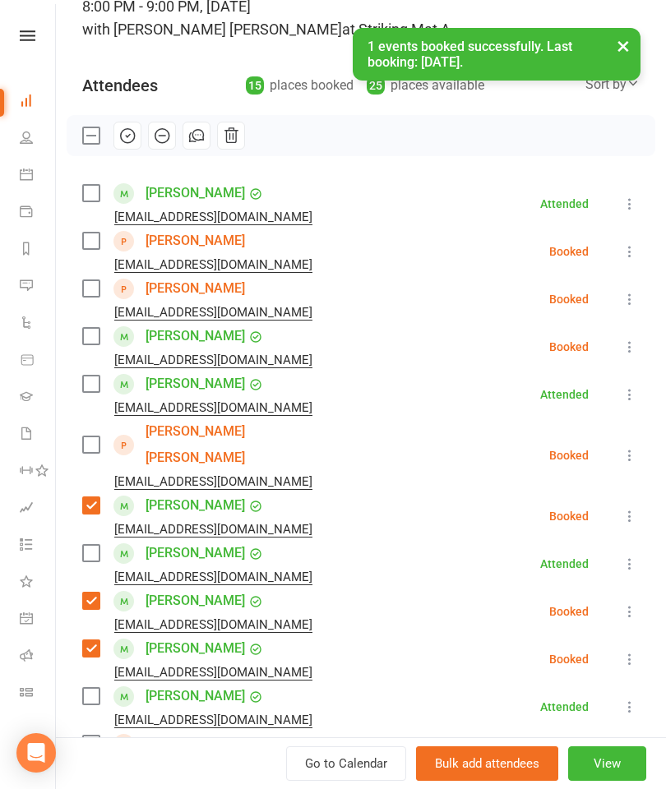
scroll to position [111, 0]
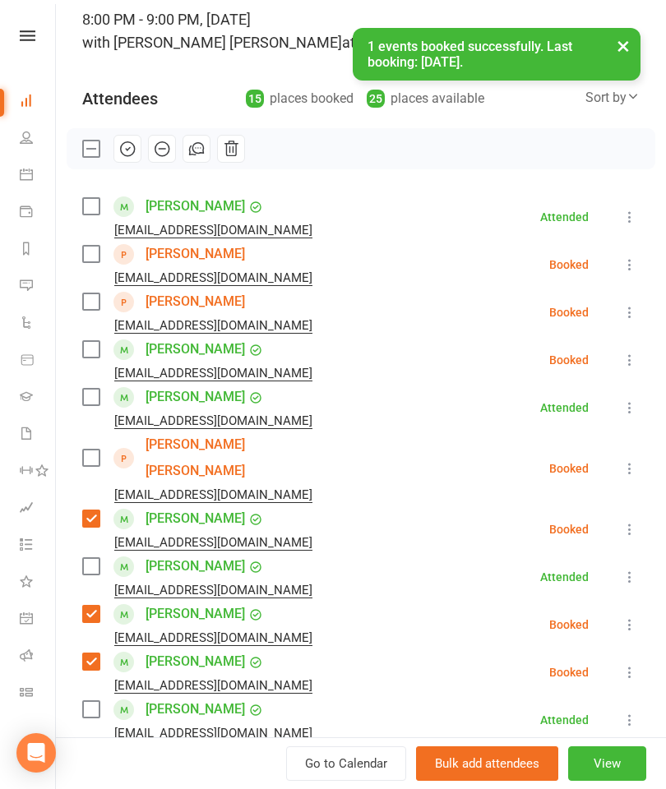
click at [93, 207] on label at bounding box center [90, 206] width 16 height 16
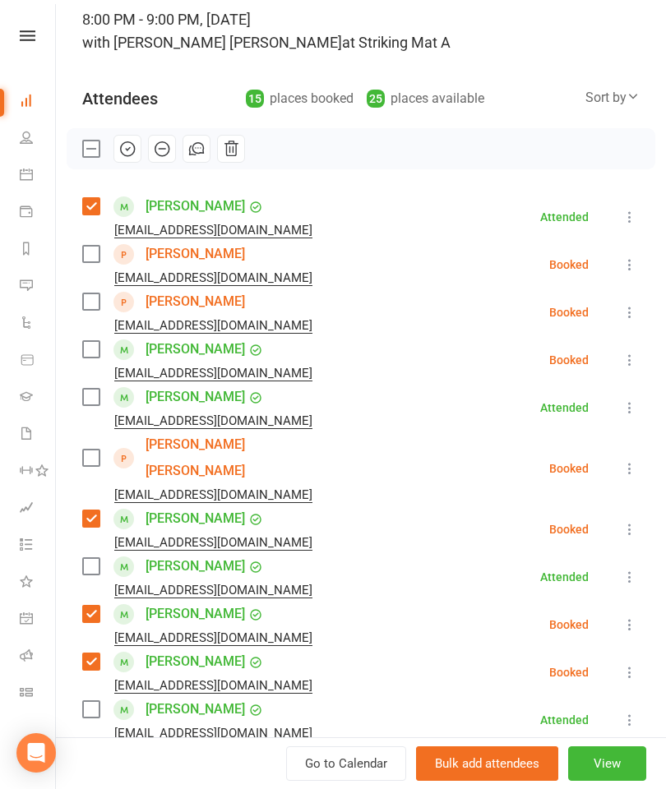
click at [98, 291] on div "[PERSON_NAME] [EMAIL_ADDRESS][DOMAIN_NAME]" at bounding box center [200, 313] width 237 height 48
click at [89, 453] on label at bounding box center [90, 458] width 16 height 16
click at [99, 253] on label at bounding box center [90, 254] width 16 height 16
click at [96, 304] on label at bounding box center [90, 301] width 16 height 16
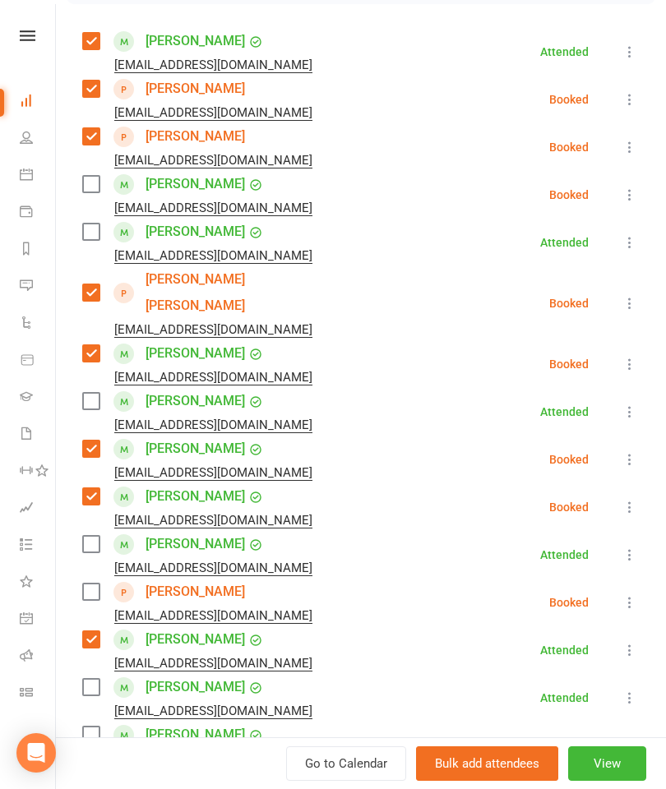
scroll to position [277, 0]
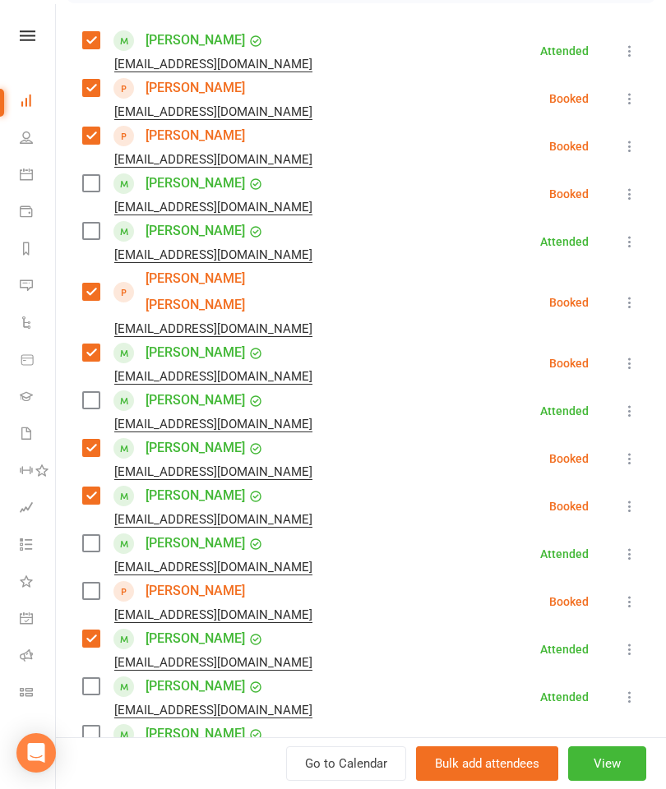
click at [99, 583] on label at bounding box center [90, 591] width 16 height 16
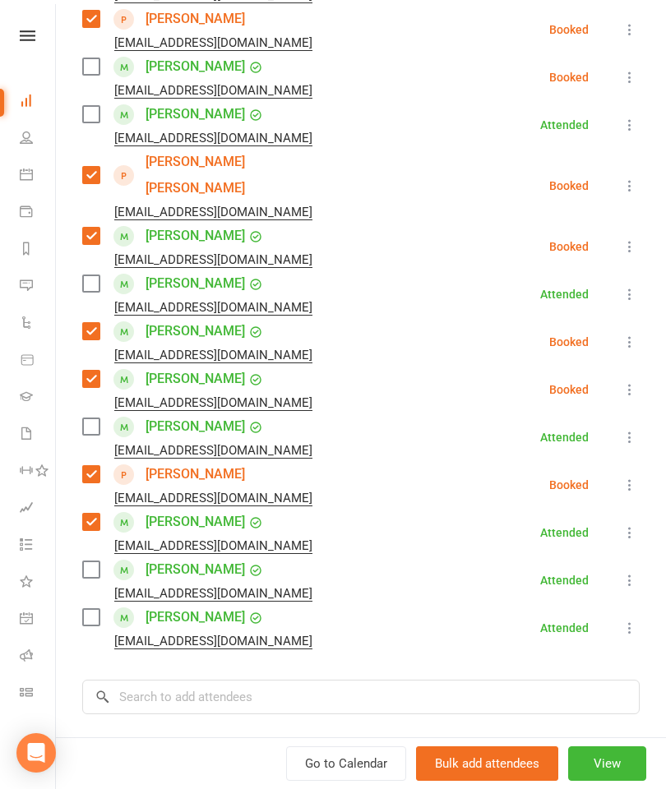
scroll to position [436, 0]
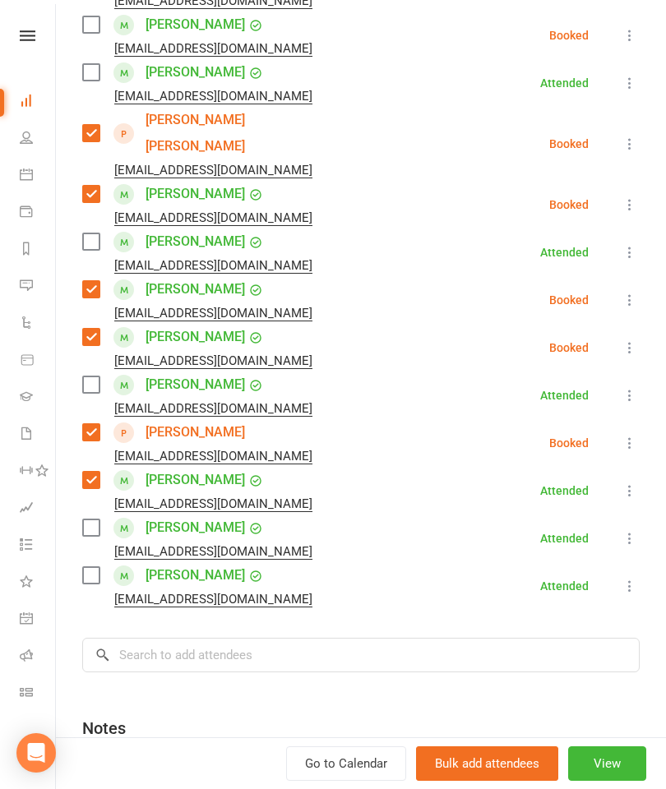
click at [98, 233] on label at bounding box center [90, 241] width 16 height 16
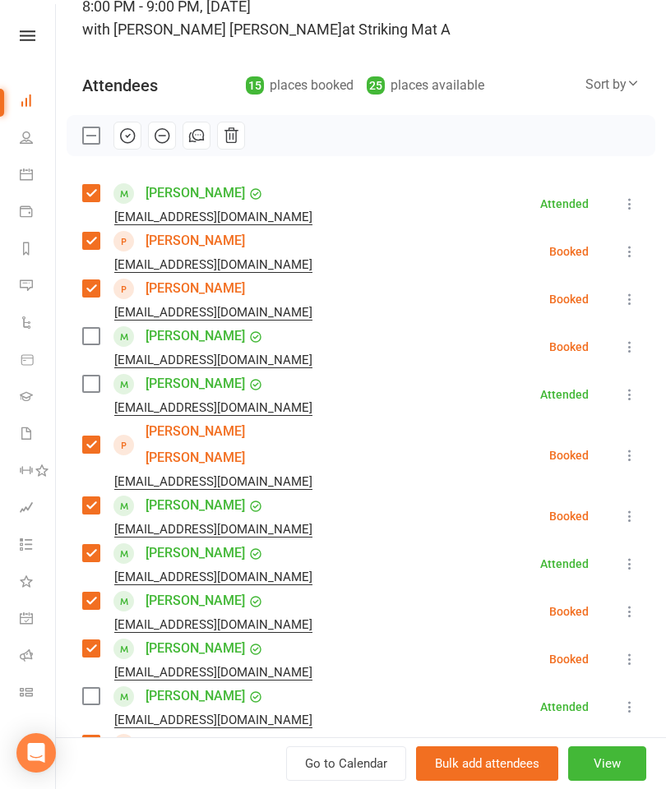
scroll to position [127, 0]
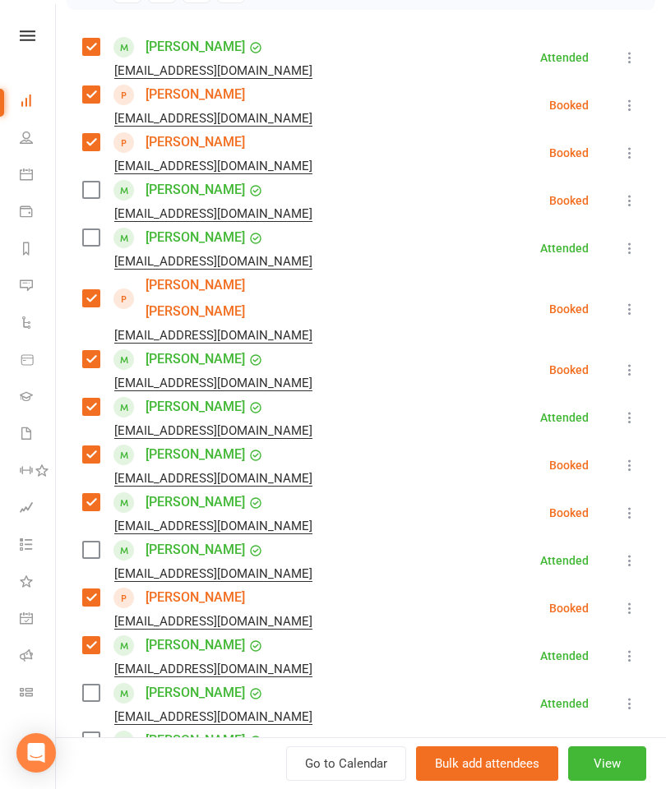
click at [91, 240] on label at bounding box center [90, 237] width 16 height 16
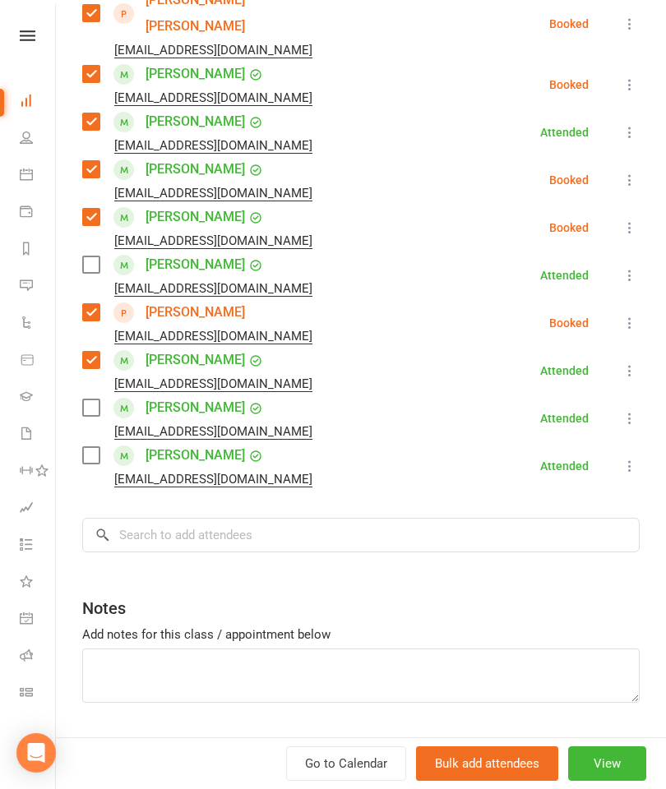
scroll to position [556, 0]
click at [284, 518] on input "search" at bounding box center [360, 535] width 557 height 35
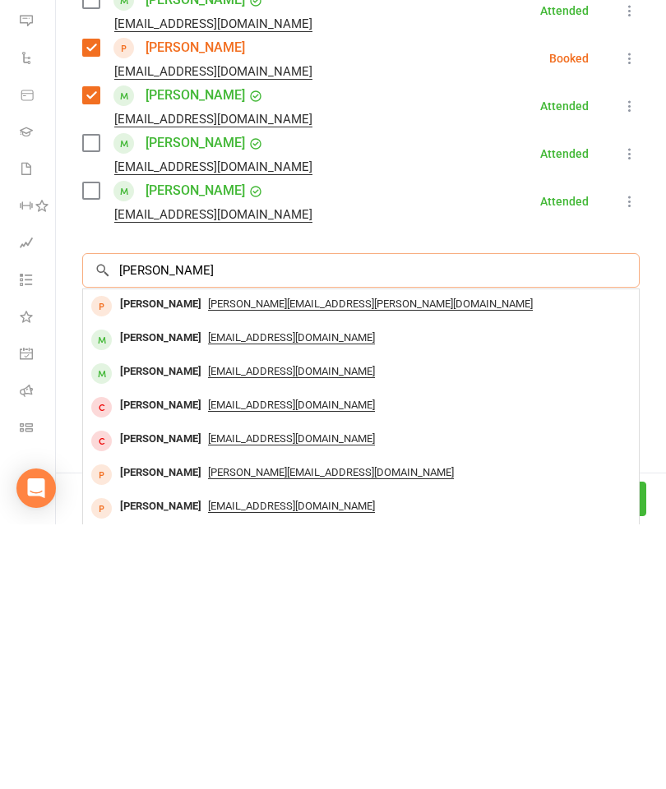
type input "[PERSON_NAME]"
click at [161, 591] on div "[PERSON_NAME]" at bounding box center [160, 603] width 95 height 24
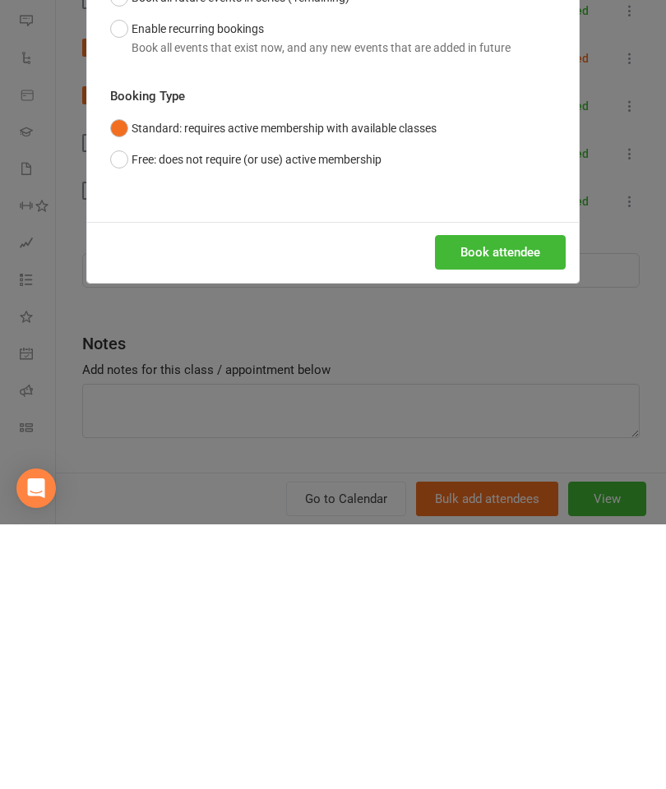
scroll to position [682, 0]
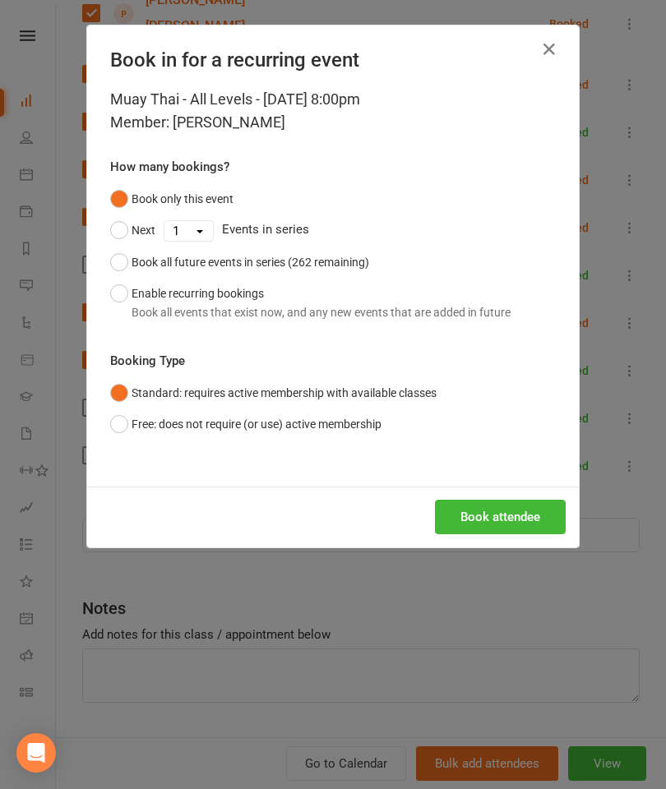
click at [515, 519] on button "Book attendee" at bounding box center [500, 517] width 131 height 35
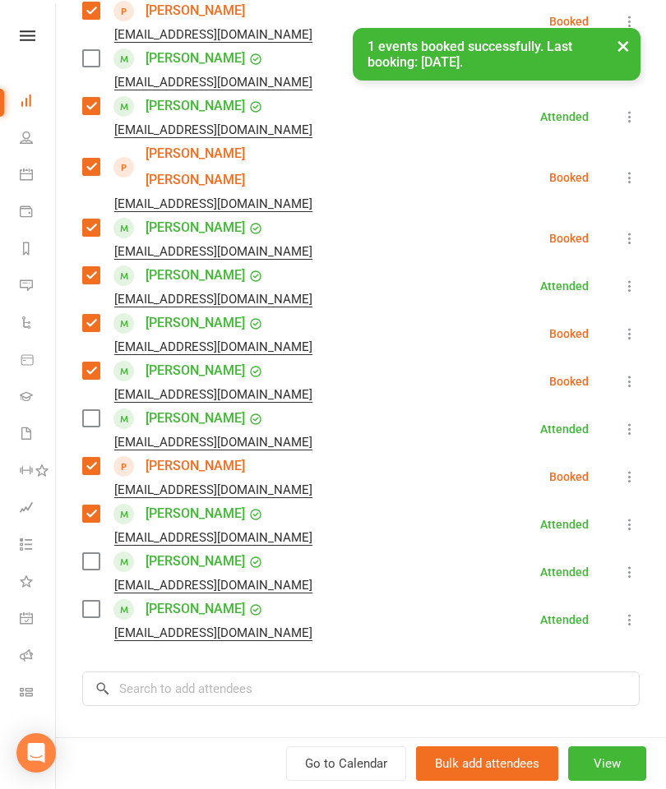
scroll to position [193, 0]
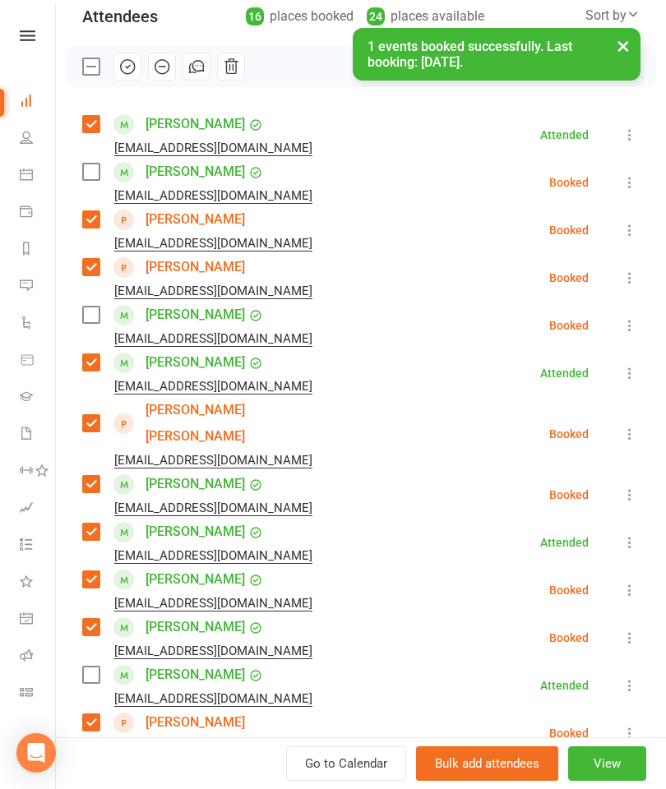
click at [112, 164] on div "[PERSON_NAME] [PERSON_NAME][EMAIL_ADDRESS][DOMAIN_NAME]" at bounding box center [200, 183] width 237 height 48
click at [92, 173] on label at bounding box center [90, 172] width 16 height 16
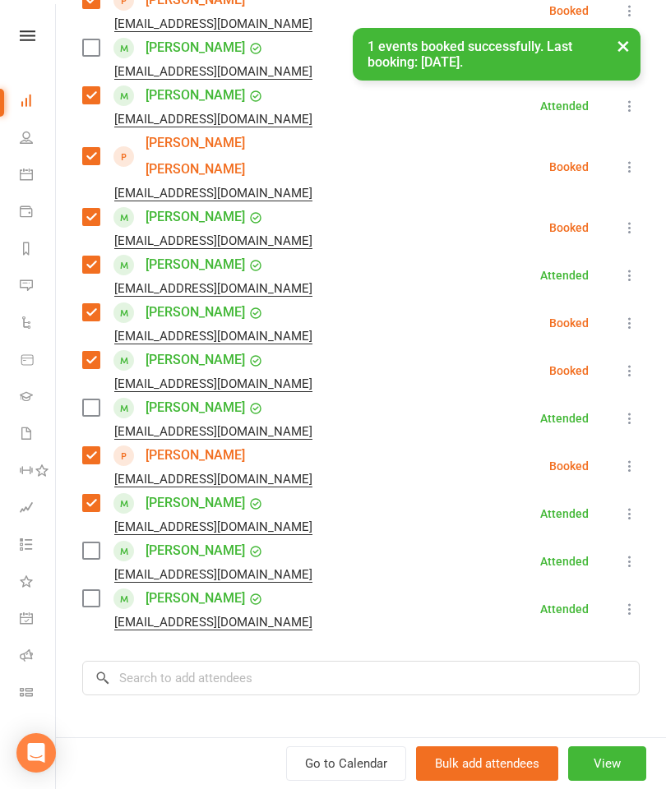
scroll to position [471, 0]
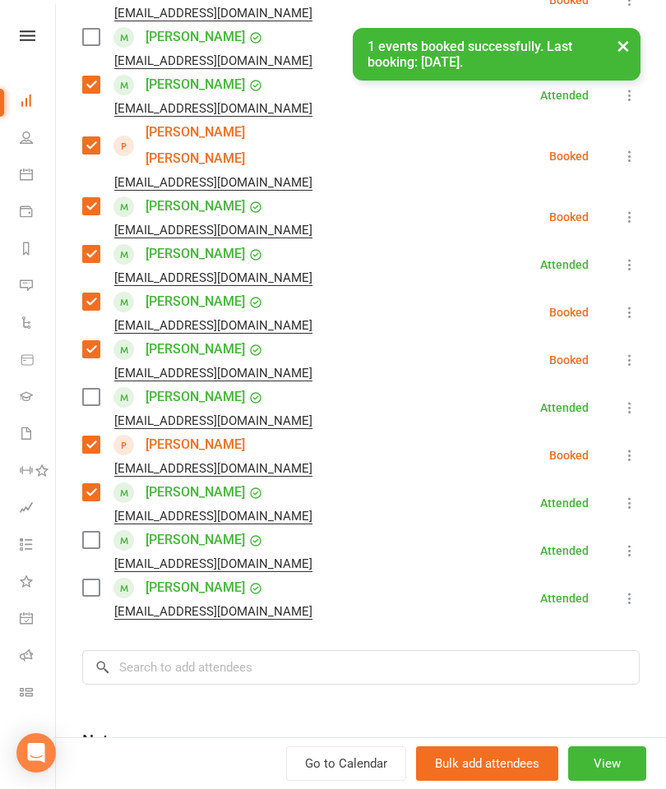
click at [88, 532] on label at bounding box center [90, 540] width 16 height 16
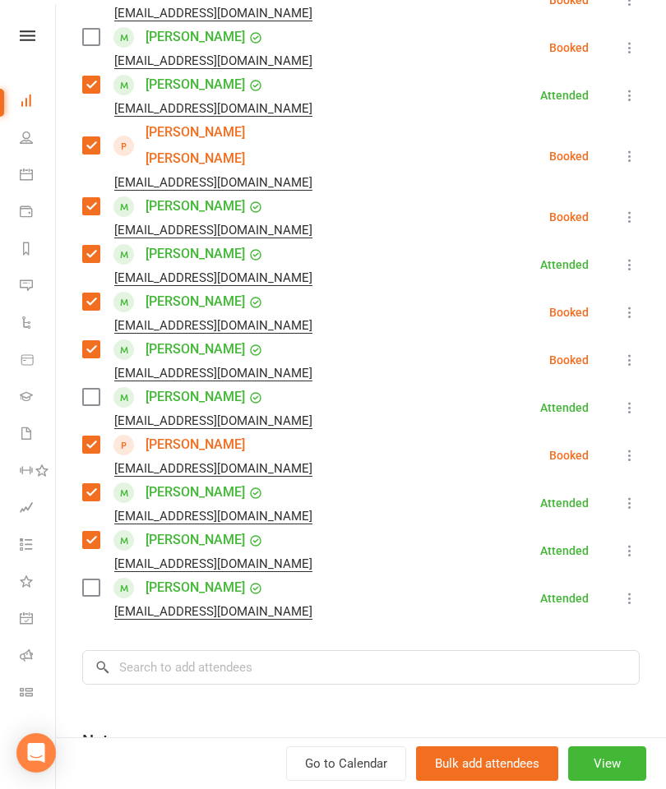
click at [87, 384] on div "[PERSON_NAME] [PERSON_NAME][EMAIL_ADDRESS][DOMAIN_NAME]" at bounding box center [200, 408] width 237 height 48
click at [110, 384] on div "[PERSON_NAME] [PERSON_NAME][EMAIL_ADDRESS][DOMAIN_NAME]" at bounding box center [200, 408] width 237 height 48
click at [82, 389] on label at bounding box center [90, 397] width 16 height 16
click at [98, 580] on label at bounding box center [90, 588] width 16 height 16
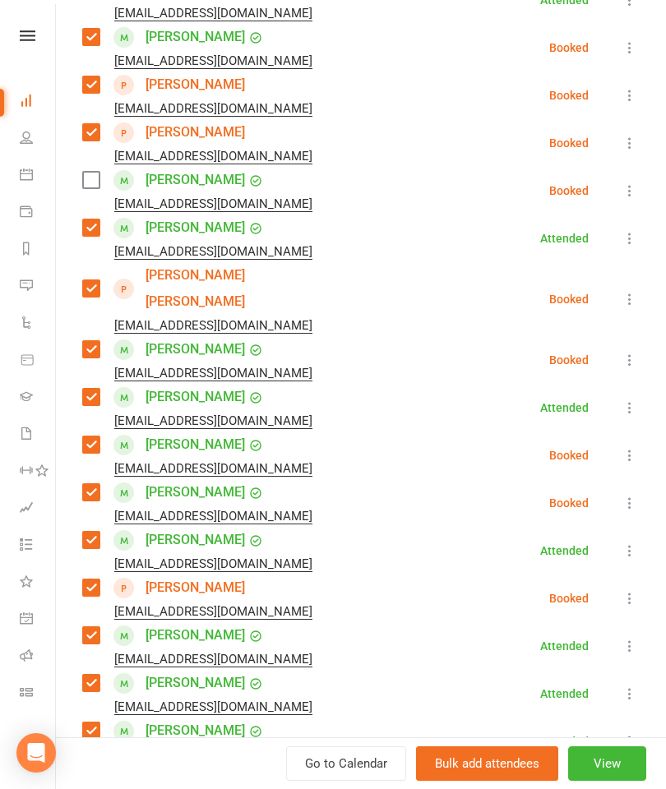
scroll to position [242, 0]
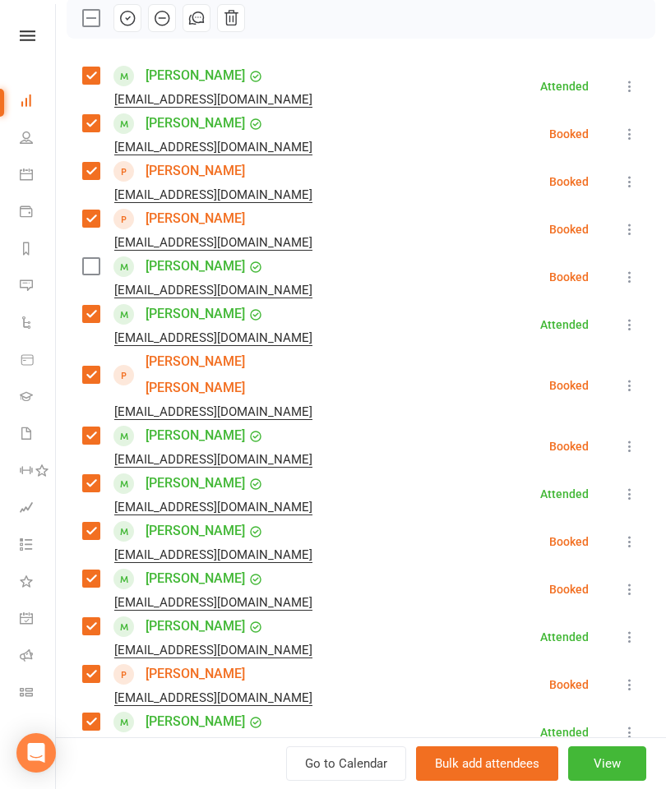
click at [638, 284] on icon at bounding box center [629, 277] width 16 height 16
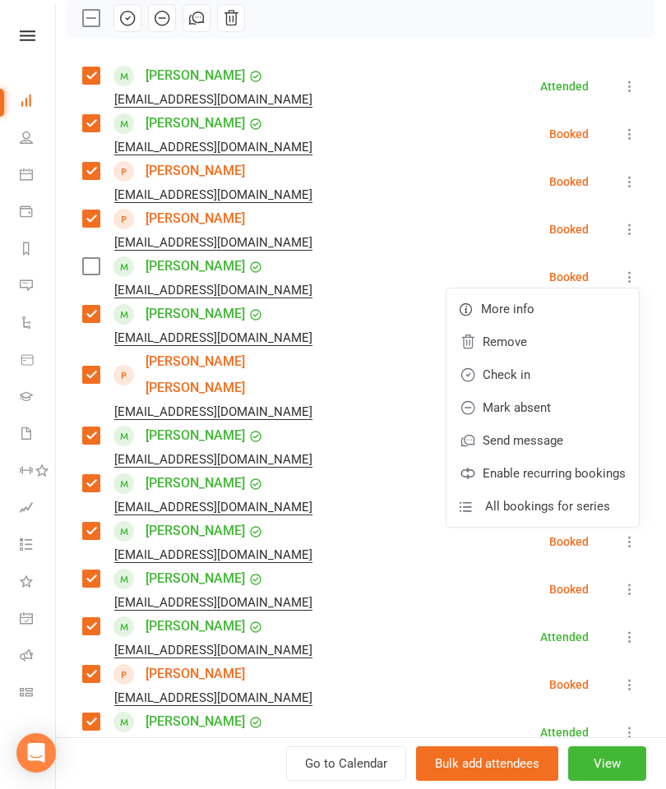
click at [547, 346] on link "Remove" at bounding box center [542, 342] width 192 height 33
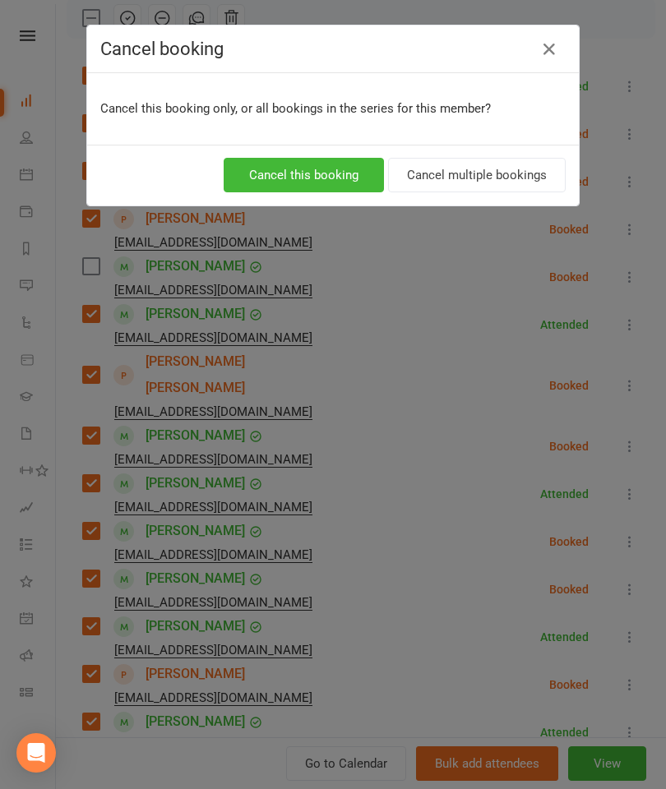
click at [394, 182] on button "Cancel multiple bookings" at bounding box center [477, 175] width 178 height 35
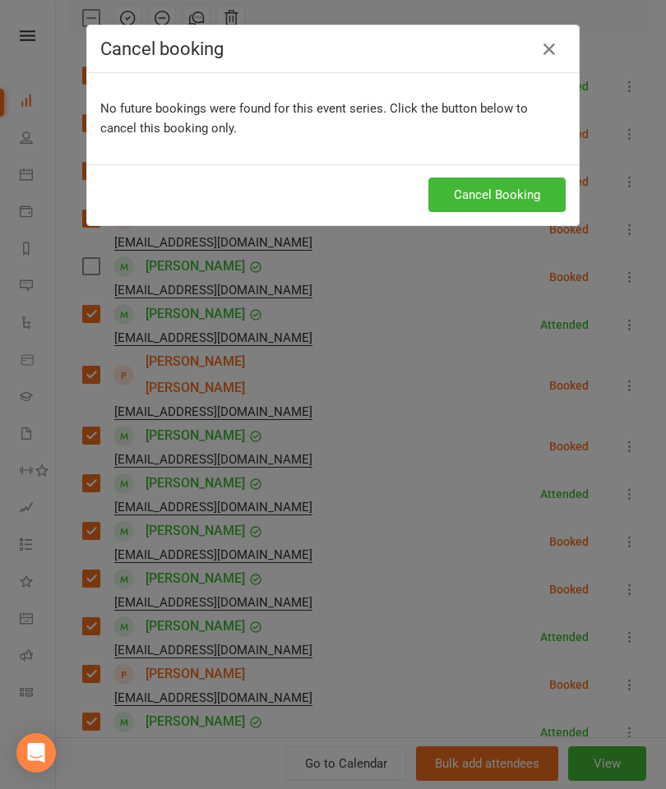
click at [547, 44] on icon "button" at bounding box center [549, 49] width 20 height 20
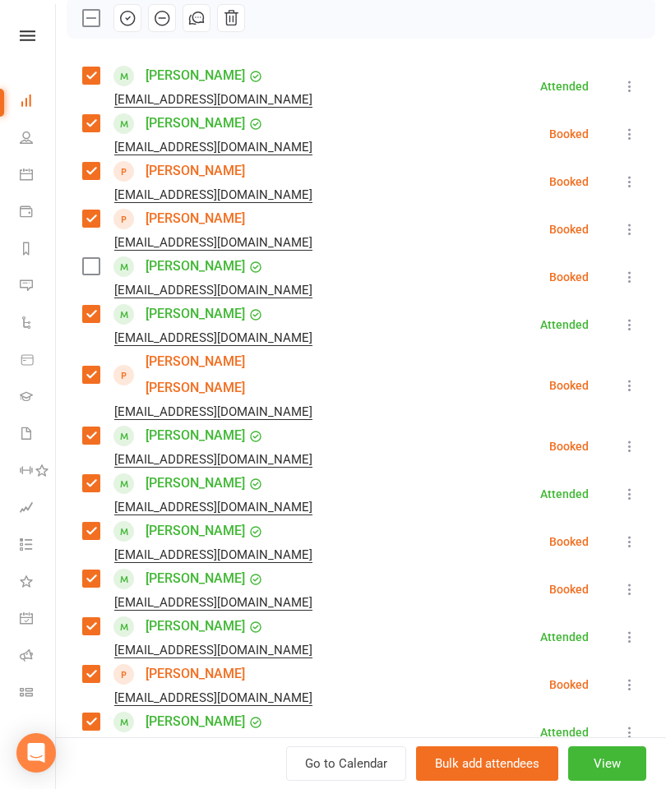
click at [626, 279] on icon at bounding box center [629, 277] width 16 height 16
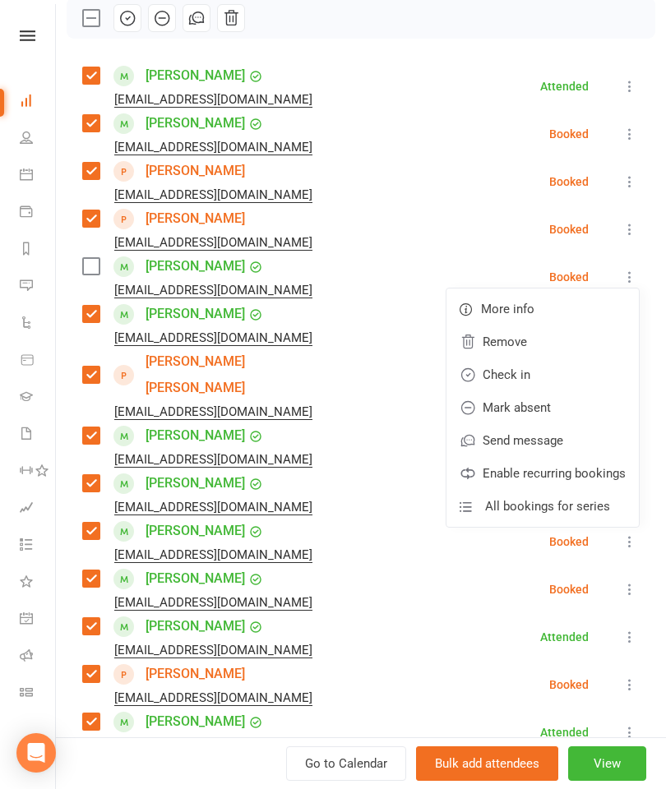
click at [539, 348] on link "Remove" at bounding box center [542, 342] width 192 height 33
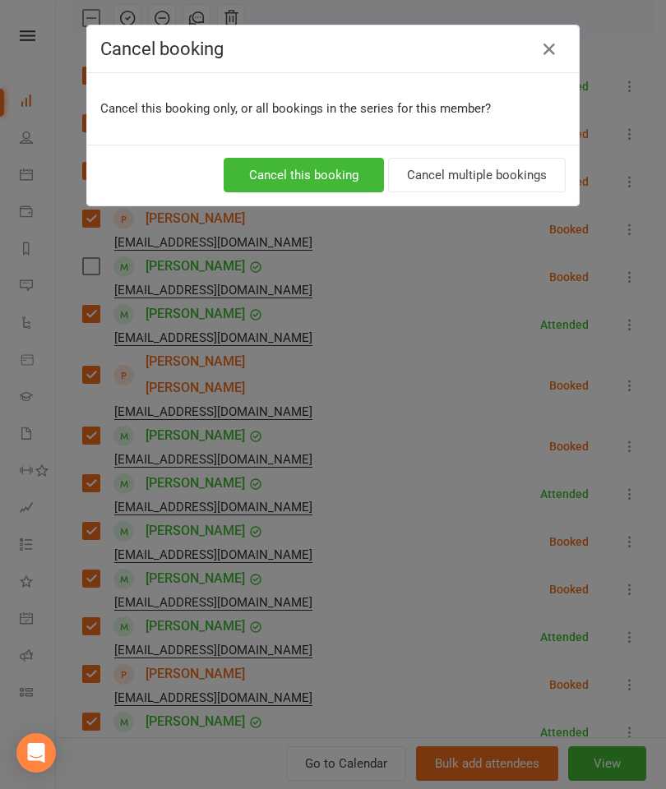
click at [341, 185] on button "Cancel this booking" at bounding box center [304, 175] width 160 height 35
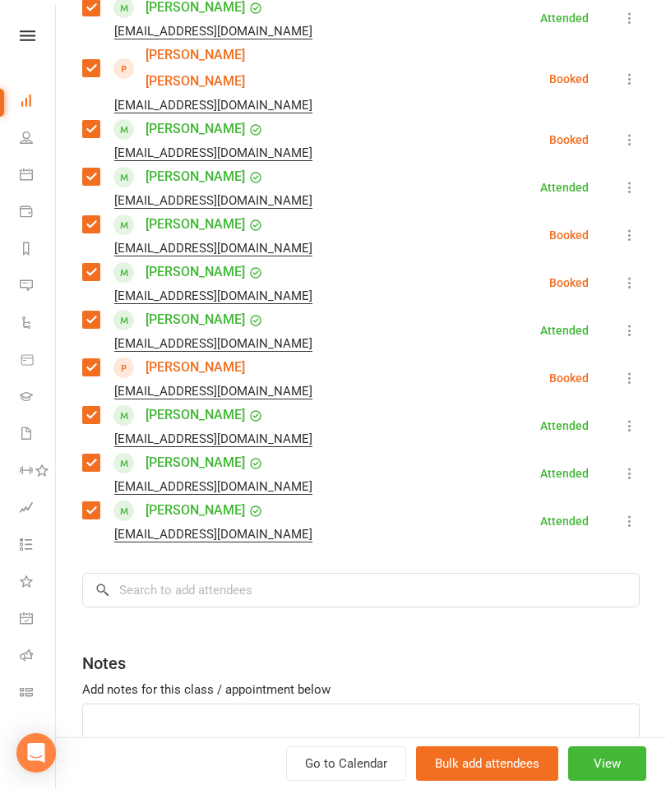
scroll to position [552, 0]
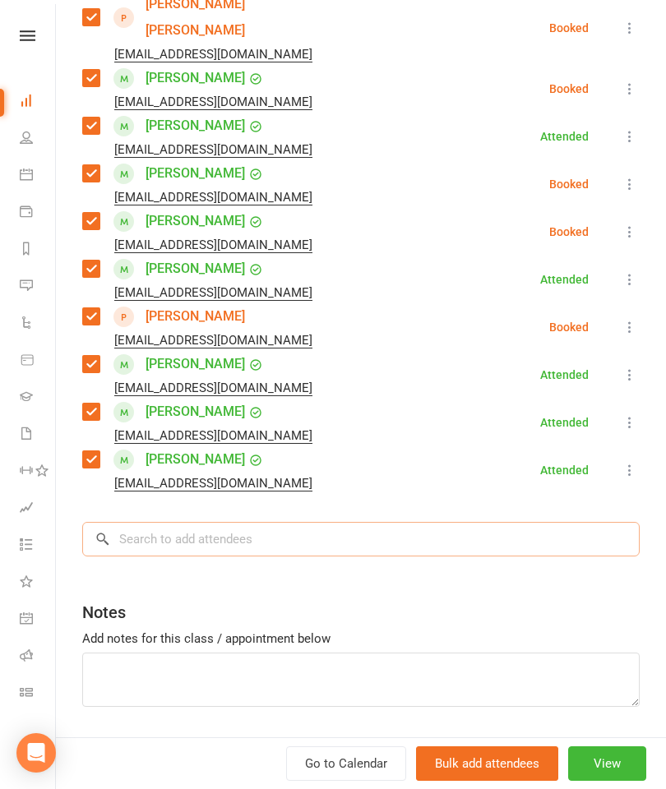
click at [292, 522] on input "search" at bounding box center [360, 539] width 557 height 35
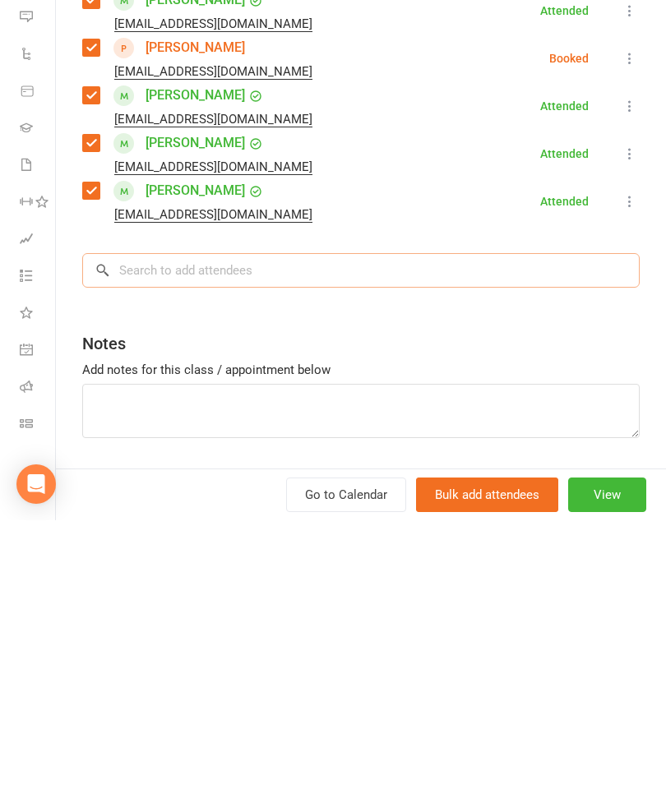
type input "A"
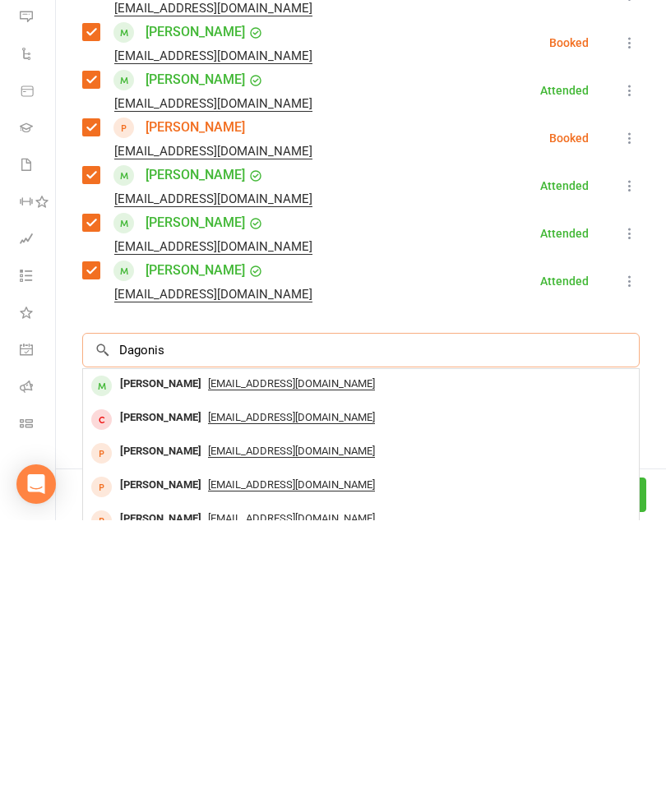
scroll to position [448, 0]
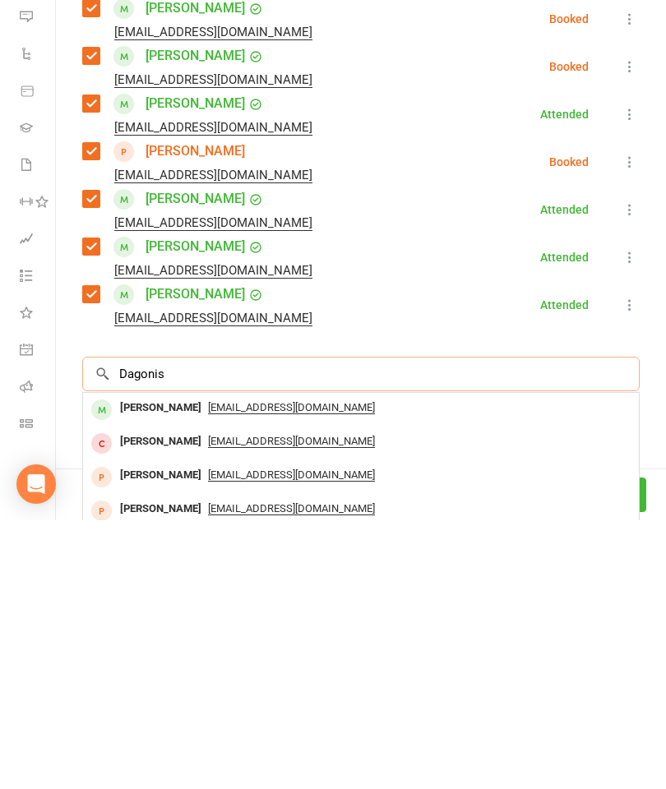
type input "Dagonis"
click at [151, 665] on div "[PERSON_NAME]" at bounding box center [160, 677] width 95 height 24
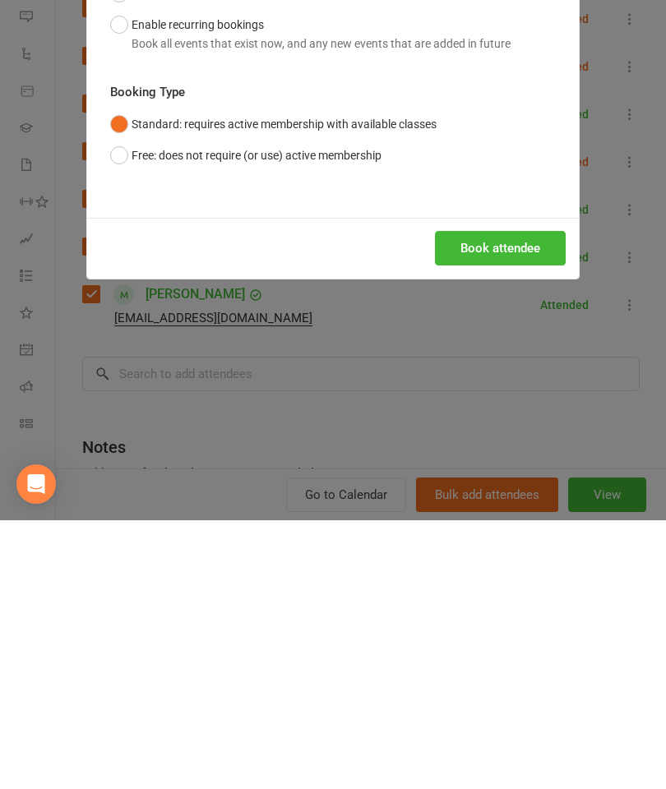
scroll to position [951, 0]
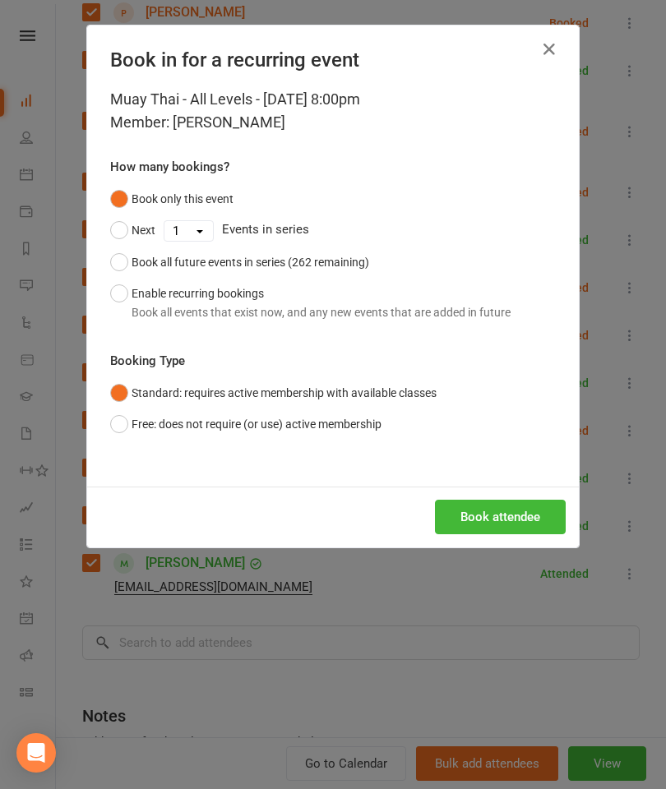
click at [478, 518] on button "Book attendee" at bounding box center [500, 517] width 131 height 35
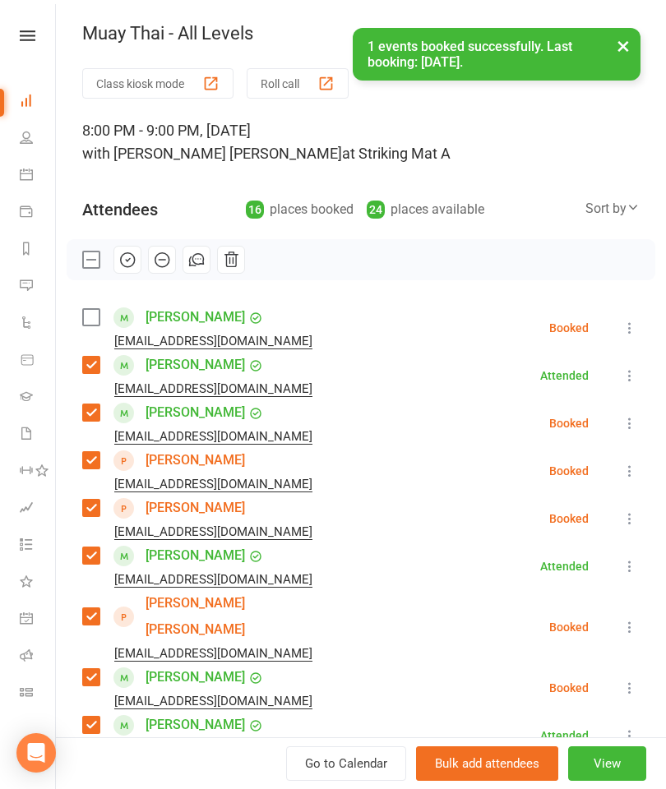
scroll to position [0, 0]
click at [97, 322] on label at bounding box center [90, 317] width 16 height 16
click at [132, 242] on div at bounding box center [361, 259] width 589 height 41
click at [114, 275] on div at bounding box center [361, 259] width 589 height 41
click at [128, 265] on icon "button" at bounding box center [127, 260] width 18 height 18
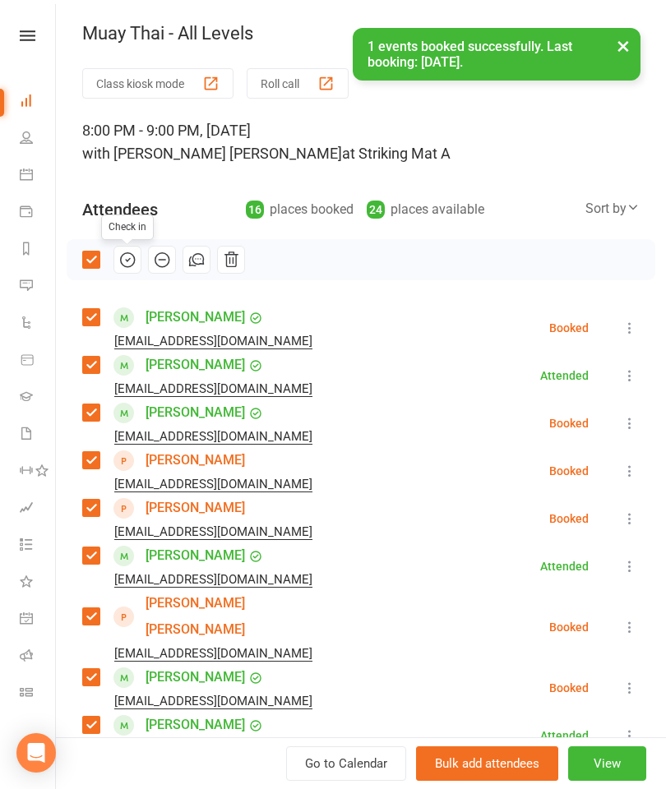
click at [622, 42] on button "×" at bounding box center [623, 45] width 30 height 35
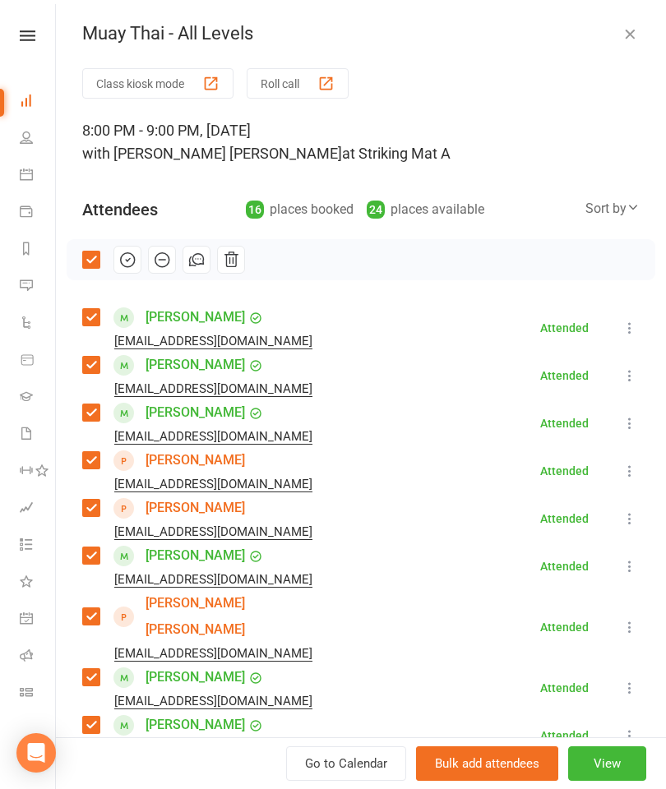
click at [627, 27] on icon "button" at bounding box center [629, 33] width 16 height 16
